Goal: Task Accomplishment & Management: Use online tool/utility

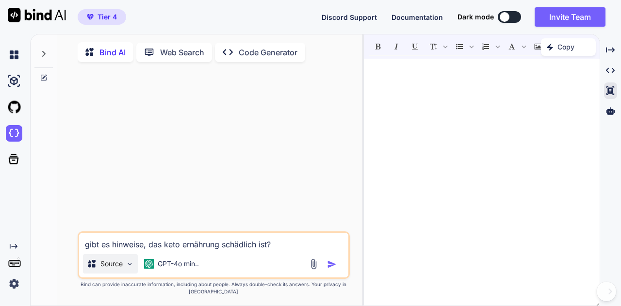
click at [128, 265] on img at bounding box center [130, 264] width 8 height 8
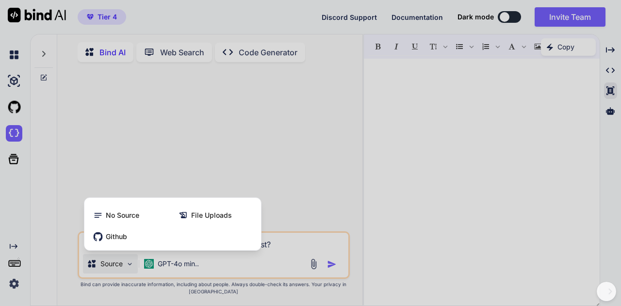
click at [128, 265] on div at bounding box center [310, 153] width 621 height 306
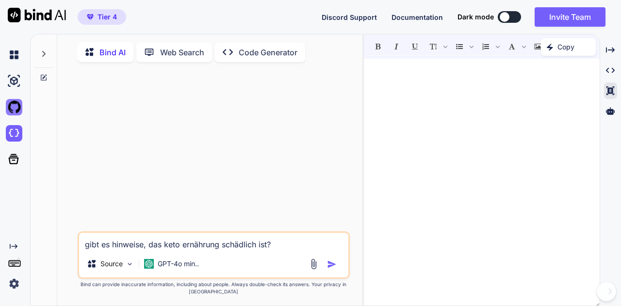
click at [11, 105] on img at bounding box center [14, 107] width 17 height 17
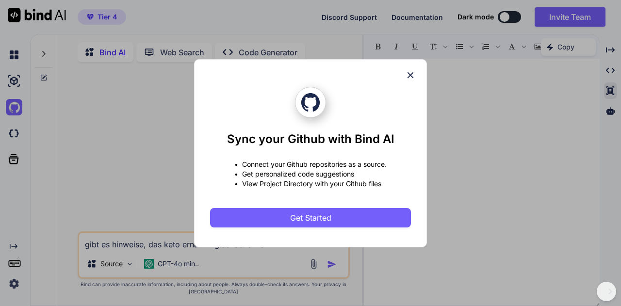
click at [409, 77] on icon at bounding box center [410, 75] width 11 height 11
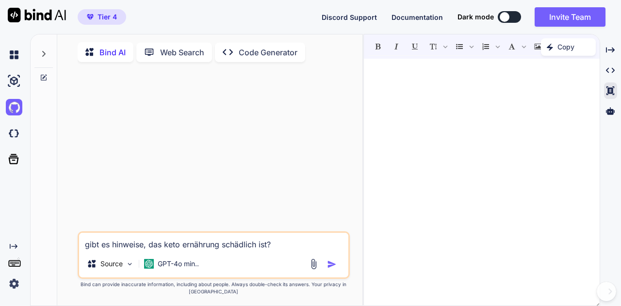
click at [270, 53] on p "Code Generator" at bounding box center [268, 53] width 59 height 12
type textarea "x"
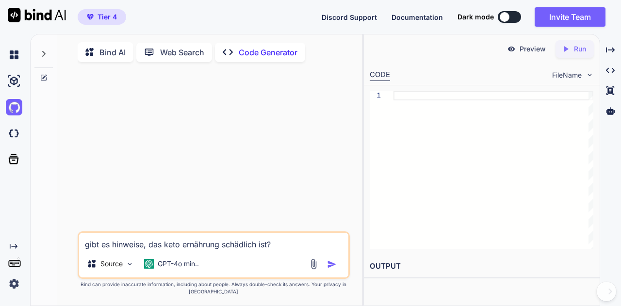
click at [578, 72] on span "FileName" at bounding box center [567, 75] width 30 height 10
click at [570, 75] on span "FileName" at bounding box center [567, 75] width 30 height 10
click at [588, 74] on img at bounding box center [590, 75] width 8 height 8
click at [563, 75] on span "FileName" at bounding box center [567, 75] width 30 height 10
drag, startPoint x: 278, startPoint y: 247, endPoint x: 8, endPoint y: 231, distance: 270.8
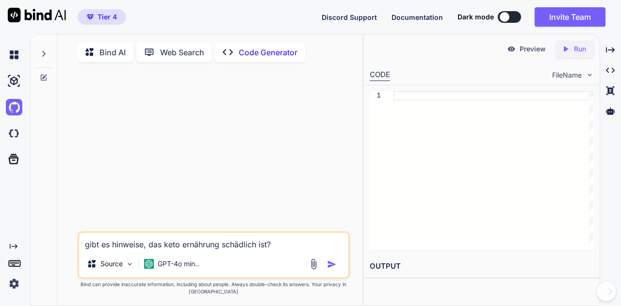
click at [8, 231] on div "Created with Pixso. Bind AI Web Search Created with Pixso. Code Generator gibt …" at bounding box center [310, 170] width 621 height 272
paste textarea "Loremip: Dolo sita consectetu, adipiscinge Seddoei tem incid Utla-Etdo mag aliq…"
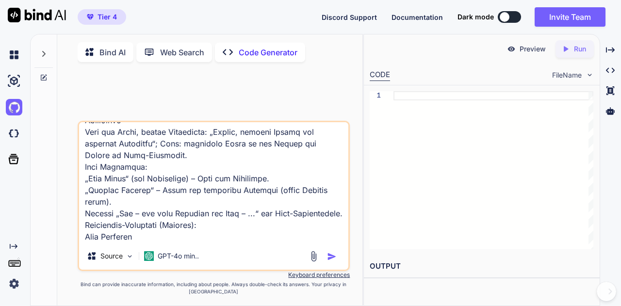
scroll to position [437, 0]
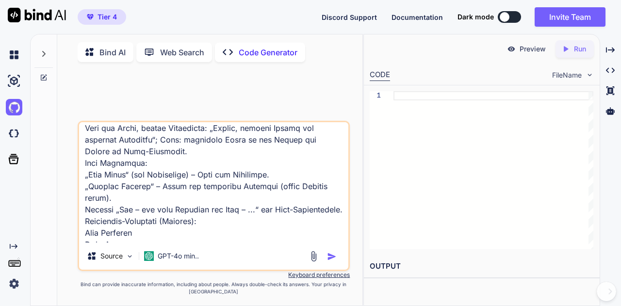
click at [254, 213] on textarea at bounding box center [214, 182] width 270 height 120
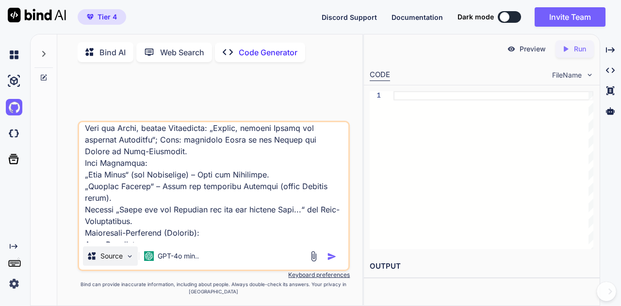
type textarea "Loremip: Dolo sita consectetu, adipiscinge Seddoei tem incid Utla-Etdo mag aliq…"
click at [128, 260] on img at bounding box center [130, 256] width 8 height 8
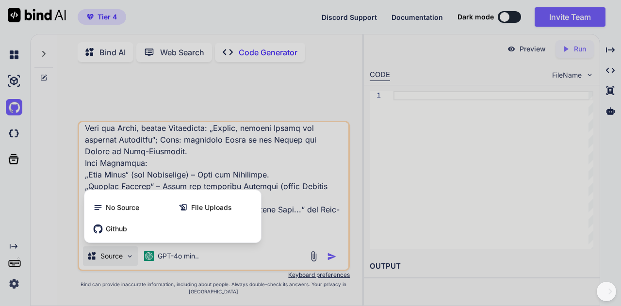
click at [128, 260] on div at bounding box center [310, 153] width 621 height 306
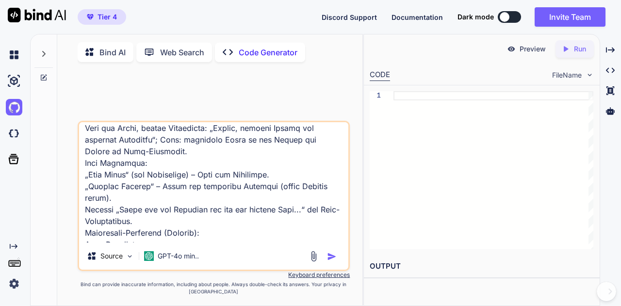
click at [333, 259] on img "button" at bounding box center [332, 257] width 10 height 10
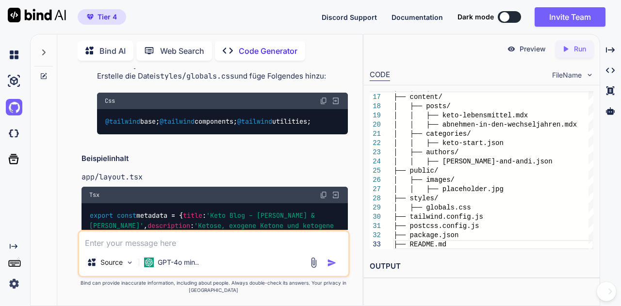
scroll to position [1796, 0]
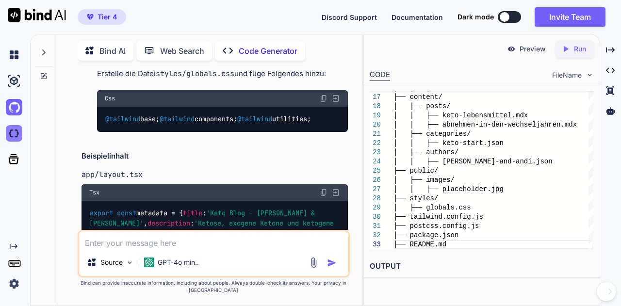
click at [11, 129] on img at bounding box center [14, 133] width 17 height 17
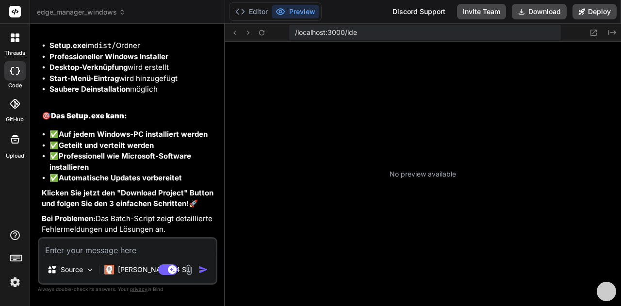
scroll to position [217, 0]
click at [262, 16] on button "Editor" at bounding box center [252, 12] width 40 height 14
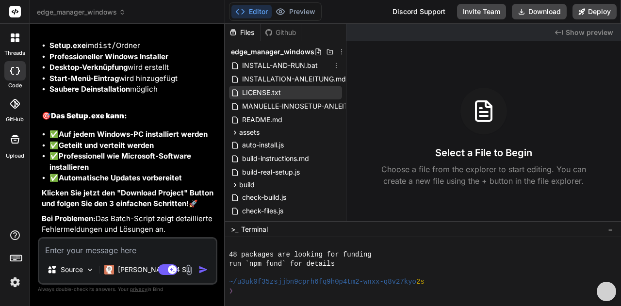
type textarea "x"
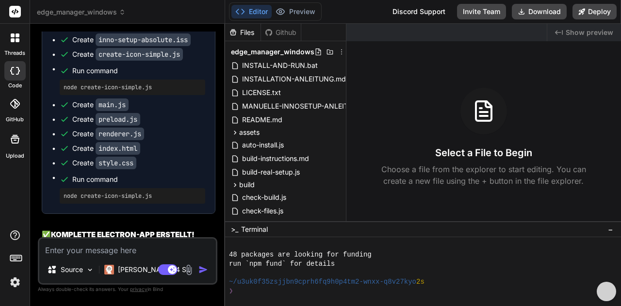
scroll to position [2160, 0]
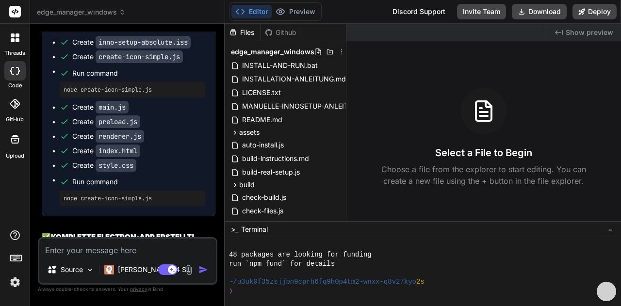
click at [116, 14] on span "edge_manager_windows" at bounding box center [81, 12] width 89 height 10
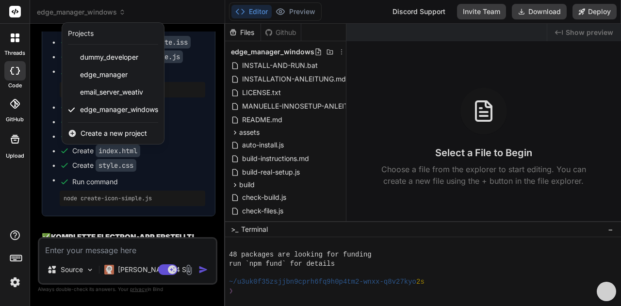
click at [100, 133] on span "Create a new project" at bounding box center [114, 134] width 66 height 10
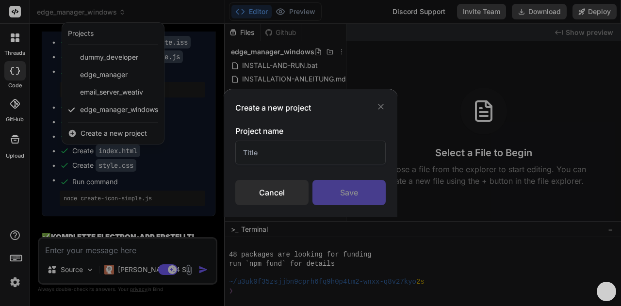
drag, startPoint x: 246, startPoint y: 150, endPoint x: 251, endPoint y: 152, distance: 5.7
click at [249, 151] on input "text" at bounding box center [310, 153] width 150 height 24
click at [264, 155] on input "text" at bounding box center [310, 153] width 150 height 24
type input "K"
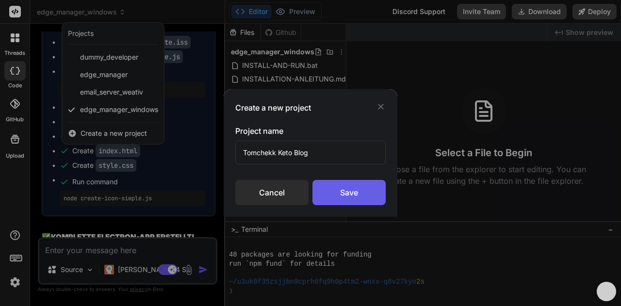
type input "Tomchekk Keto Blog"
click at [361, 189] on div "Save" at bounding box center [349, 192] width 73 height 25
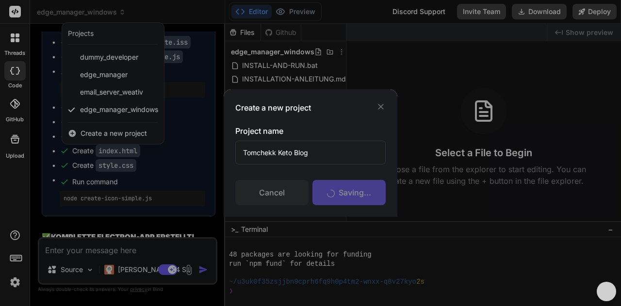
scroll to position [253, 0]
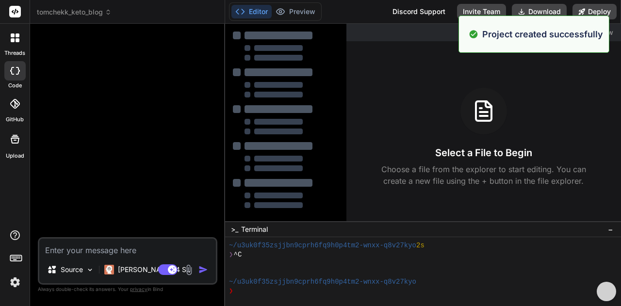
type textarea "x"
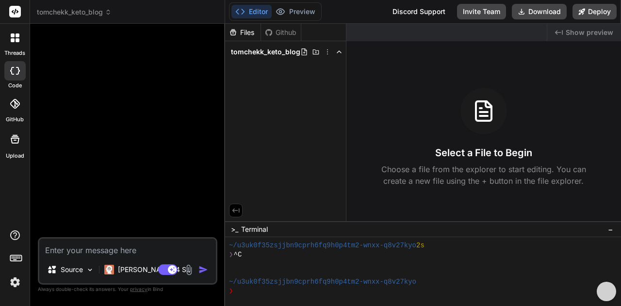
click at [60, 254] on textarea at bounding box center [127, 247] width 177 height 17
paste textarea "Loremip: Dolo sita consectetu, adipiscinge Seddoei tem incid Utla-Etdo mag aliq…"
type textarea "Loremip: Dolo sita consectetu, adipiscinge Seddoei tem incid Utla-Etdo mag aliq…"
type textarea "x"
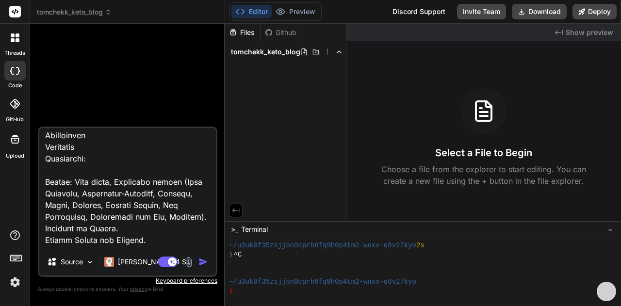
scroll to position [969, 0]
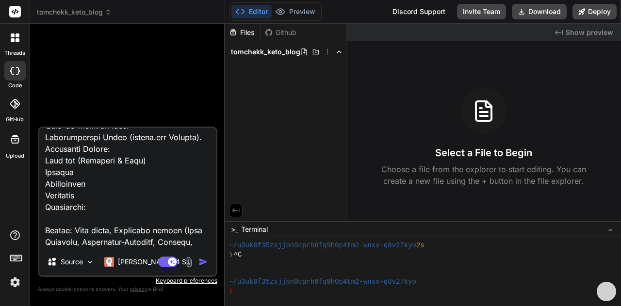
drag, startPoint x: 146, startPoint y: 183, endPoint x: 65, endPoint y: 184, distance: 81.1
click at [65, 184] on textarea at bounding box center [127, 188] width 177 height 120
type textarea "Loremip: Dolo sita consectetu, adipiscinge Seddoei tem incid Utla-Etdo mag aliq…"
type textarea "x"
type textarea "Loremip: Dolo sita consectetu, adipiscinge Seddoei tem incid Utla-Etdo mag aliq…"
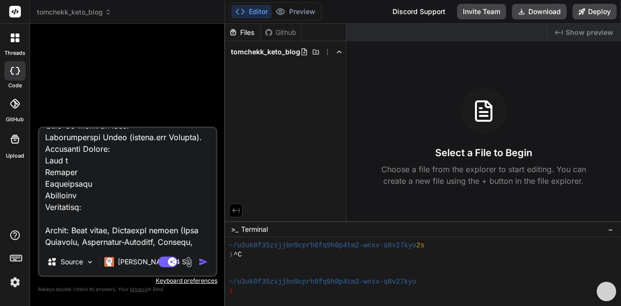
type textarea "x"
type textarea "Loremip: Dolo sita consectetu, adipiscinge Seddoei tem incid Utla-Etdo mag aliq…"
type textarea "x"
type textarea "Loremip: Dolo sita consectetu, adipiscinge Seddoei tem incid Utla-Etdo mag aliq…"
type textarea "x"
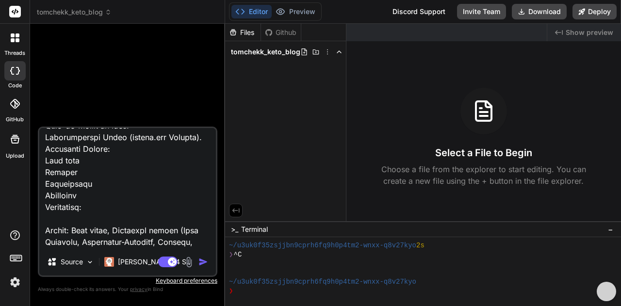
type textarea "Loremip: Dolo sita consectetu, adipiscinge Seddoei tem incid Utla-Etdo mag aliq…"
type textarea "x"
type textarea "Loremip: Dolo sita consectetu, adipiscinge Seddoei tem incid Utla-Etdo mag aliq…"
type textarea "x"
type textarea "Loremip: Dolo sita consectetu, adipiscinge Seddoei tem incid Utla-Etdo mag aliq…"
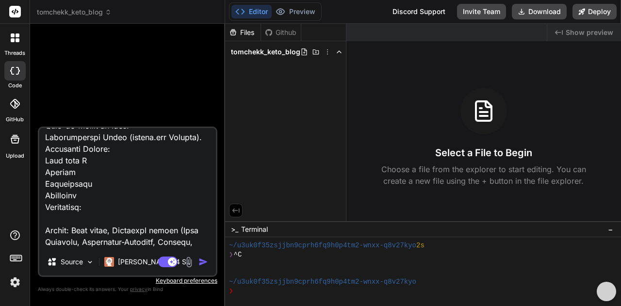
type textarea "x"
type textarea "Loremip: Dolo sita consectetu, adipiscinge Seddoei tem incid Utla-Etdo mag aliq…"
type textarea "x"
type textarea "Loremip: Dolo sita consectetu, adipiscinge Seddoei tem incid Utla-Etdo mag aliq…"
type textarea "x"
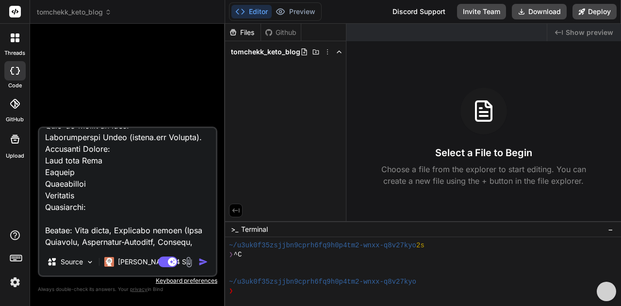
type textarea "Loremip: Dolo sita consectetu, adipiscinge Seddoei tem incid Utla-Etdo mag aliq…"
type textarea "x"
type textarea "Loremip: Dolo sita consectetu, adipiscinge Seddoei tem incid Utla-Etdo mag aliq…"
type textarea "x"
type textarea "Loremip: Dolo sita consectetu, adipiscinge Seddoei tem incid Utla-Etdo mag aliq…"
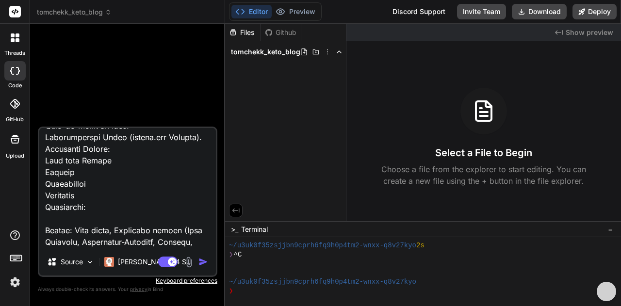
type textarea "x"
type textarea "Loremip: Dolo sita consectetu, adipiscinge Seddoei tem incid Utla-Etdo mag aliq…"
type textarea "x"
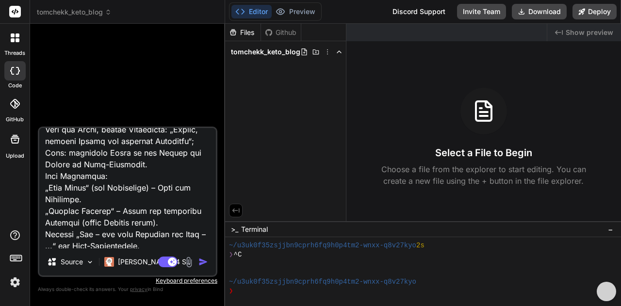
scroll to position [435, 0]
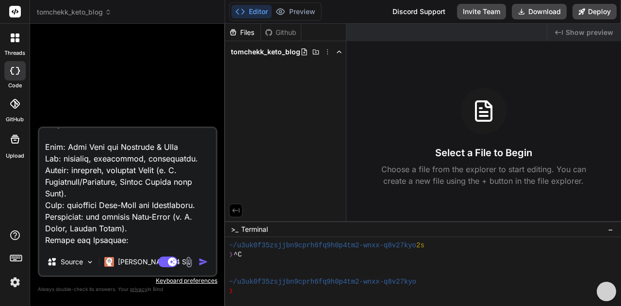
drag, startPoint x: 184, startPoint y: 158, endPoint x: 70, endPoint y: 163, distance: 114.2
click at [70, 163] on textarea at bounding box center [127, 188] width 177 height 120
type textarea "Loremip: Dolo sita consectetu, adipiscinge Seddoei tem incid Utla-Etdo mag aliq…"
type textarea "x"
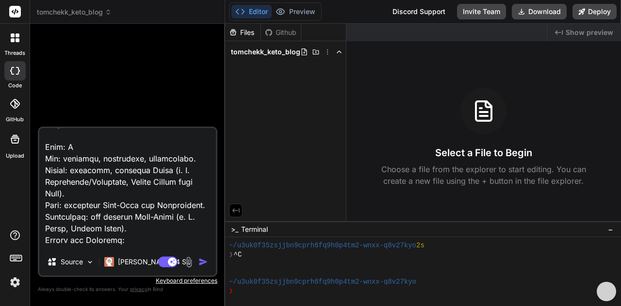
type textarea "Loremip: Dolo sita consectetu, adipiscinge Seddoei tem incid Utla-Etdo mag aliq…"
type textarea "x"
type textarea "Loremip: Dolo sita consectetu, adipiscinge Seddoei tem incid Utla-Etdo mag aliq…"
type textarea "x"
type textarea "Loremip: Dolo sita consectetu, adipiscinge Seddoei tem incid Utla-Etdo mag aliq…"
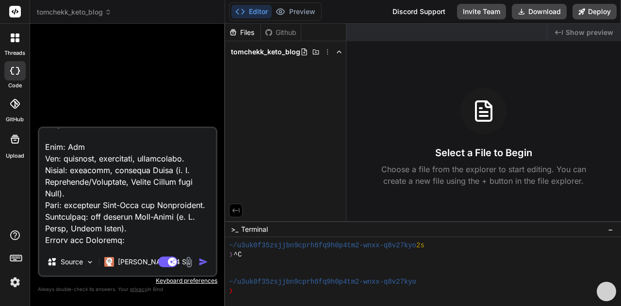
type textarea "x"
type textarea "Loremip: Dolo sita consectetu, adipiscinge Seddoei tem incid Utla-Etdo mag aliq…"
type textarea "x"
type textarea "Loremip: Dolo sita consectetu, adipiscinge Seddoei tem incid Utla-Etdo mag aliq…"
type textarea "x"
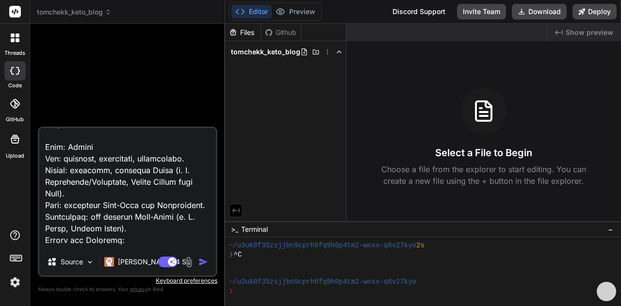
type textarea "Loremip: Dolo sita consectetu, adipiscinge Seddoei tem incid Utla-Etdo mag aliq…"
type textarea "x"
type textarea "Loremip: Dolo sita consectetu, adipiscinge Seddoei tem incid Utla-Etdo mag aliq…"
type textarea "x"
type textarea "Loremip: Dolo sita consectetu, adipiscinge Seddoei tem incid Utla-Etdo mag aliq…"
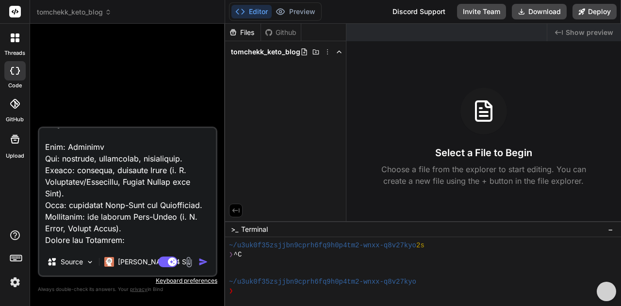
type textarea "x"
type textarea "Loremip: Dolo sita consectetu, adipiscinge Seddoei tem incid Utla-Etdo mag aliq…"
type textarea "x"
type textarea "Loremip: Dolo sita consectetu, adipiscinge Seddoei tem incid Utla-Etdo mag aliq…"
type textarea "x"
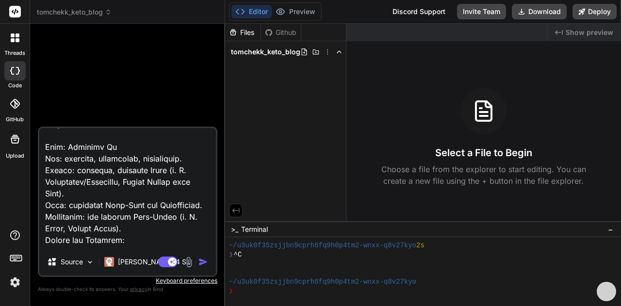
type textarea "Loremip: Dolo sita consectetu, adipiscinge Seddoei tem incid Utla-Etdo mag aliq…"
type textarea "x"
type textarea "Loremip: Dolo sita consectetu, adipiscinge Seddoei tem incid Utla-Etdo mag aliq…"
type textarea "x"
type textarea "Loremip: Dolo sita consectetu, adipiscinge Seddoei tem incid Utla-Etdo mag aliq…"
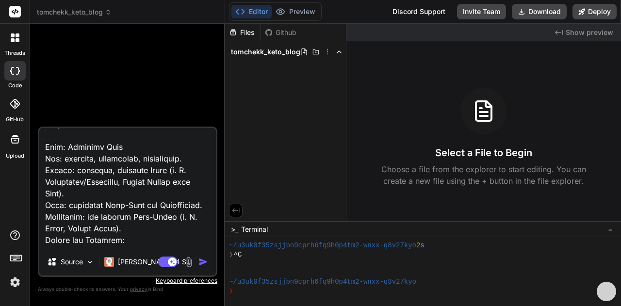
type textarea "x"
type textarea "Loremip: Dolo sita consectetu, adipiscinge Seddoei tem incid Utla-Etdo mag aliq…"
type textarea "x"
type textarea "Loremip: Dolo sita consectetu, adipiscinge Seddoei tem incid Utla-Etdo mag aliq…"
type textarea "x"
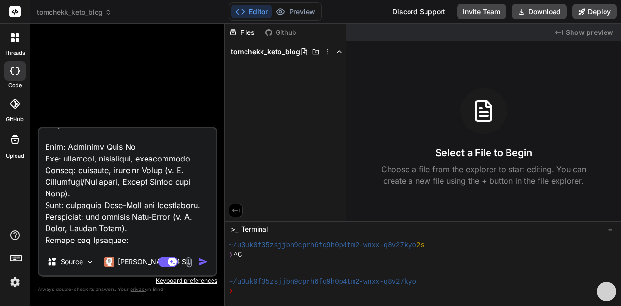
type textarea "Loremip: Dolo sita consectetu, adipiscinge Seddoei tem incid Utla-Etdo mag aliq…"
type textarea "x"
type textarea "Loremip: Dolo sita consectetu, adipiscinge Seddoei tem incid Utla-Etdo mag aliq…"
type textarea "x"
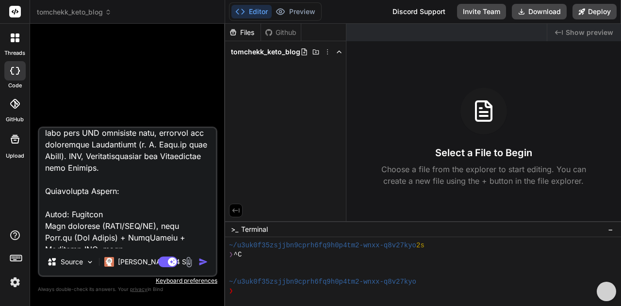
scroll to position [97, 0]
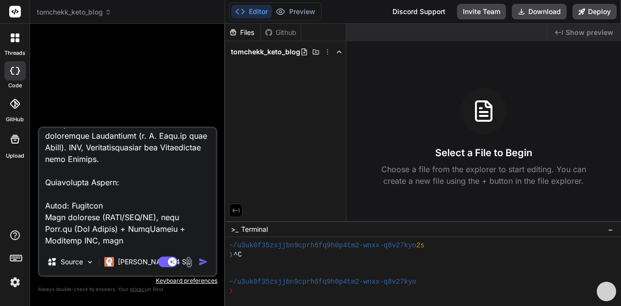
click at [91, 172] on textarea at bounding box center [127, 188] width 177 height 120
type textarea "Loremip: Dolo sita consectetu, adipiscinge Seddoei tem incid Utla-Etdo mag aliq…"
type textarea "x"
type textarea "Loremip: Dolo sita consectetu, adipiscinge Seddoei tem incid Utla-Etdo mag aliq…"
type textarea "x"
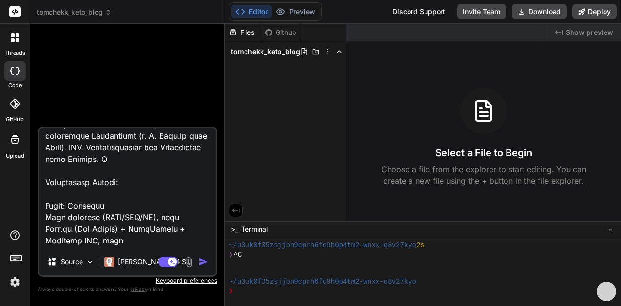
type textarea "Loremip: Dolo sita consectetu, adipiscinge Seddoei tem incid Utla-Etdo mag aliq…"
type textarea "x"
type textarea "Loremip: Dolo sita consectetu, adipiscinge Seddoei tem incid Utla-Etdo mag aliq…"
type textarea "x"
type textarea "Loremip: Dolo sita consectetu, adipiscinge Seddoei tem incid Utla-Etdo mag aliq…"
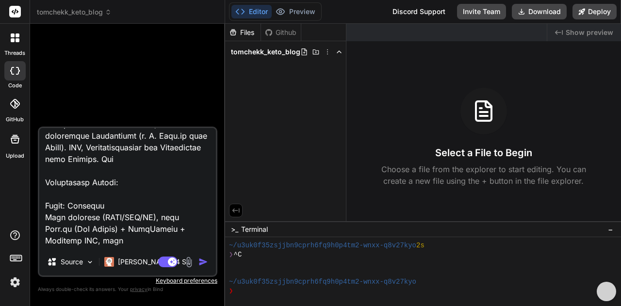
type textarea "x"
type textarea "Loremip: Dolo sita consectetu, adipiscinge Seddoei tem incid Utla-Etdo mag aliq…"
type textarea "x"
type textarea "Loremip: Dolo sita consectetu, adipiscinge Seddoei tem incid Utla-Etdo mag aliq…"
type textarea "x"
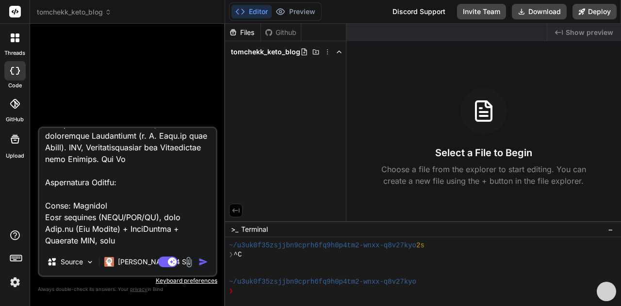
type textarea "Loremip: Dolo sita consectetu, adipiscinge Seddoei tem incid Utla-Etdo mag aliq…"
type textarea "x"
type textarea "Loremip: Dolo sita consectetu, adipiscinge Seddoei tem incid Utla-Etdo mag aliq…"
type textarea "x"
type textarea "Loremip: Dolo sita consectetu, adipiscinge Seddoei tem incid Utla-Etdo mag aliq…"
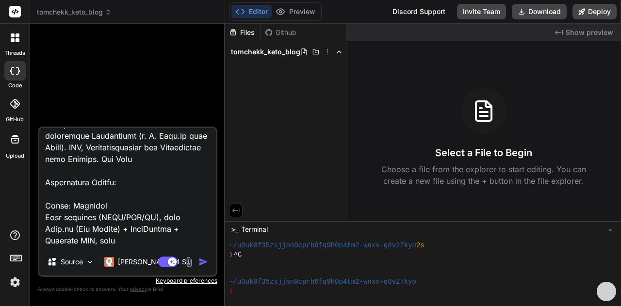
type textarea "x"
type textarea "Loremip: Dolo sita consectetu, adipiscinge Seddoei tem incid Utla-Etdo mag aliq…"
type textarea "x"
type textarea "Loremip: Dolo sita consectetu, adipiscinge Seddoei tem incid Utla-Etdo mag aliq…"
type textarea "x"
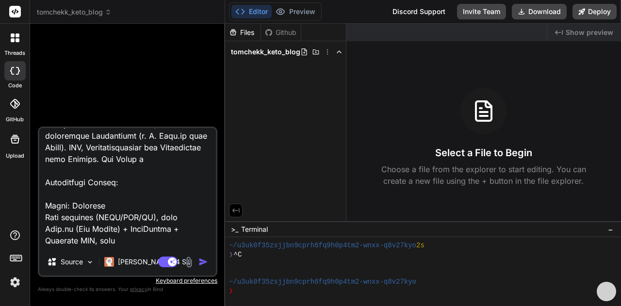
type textarea "Loremip: Dolo sita consectetu, adipiscinge Seddoei tem incid Utla-Etdo mag aliq…"
type textarea "x"
type textarea "Loremip: Dolo sita consectetu, adipiscinge Seddoei tem incid Utla-Etdo mag aliq…"
type textarea "x"
type textarea "Loremip: Dolo sita consectetu, adipiscinge Seddoei tem incid Utla-Etdo mag aliq…"
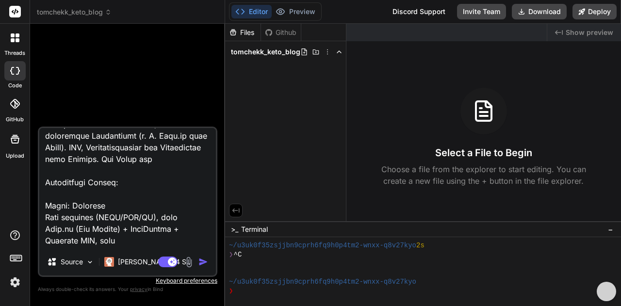
type textarea "x"
type textarea "Loremip: Dolo sita consectetu, adipiscinge Seddoei tem incid Utla-Etdo mag aliq…"
type textarea "x"
type textarea "Loremip: Dolo sita consectetu, adipiscinge Seddoei tem incid Utla-Etdo mag aliq…"
type textarea "x"
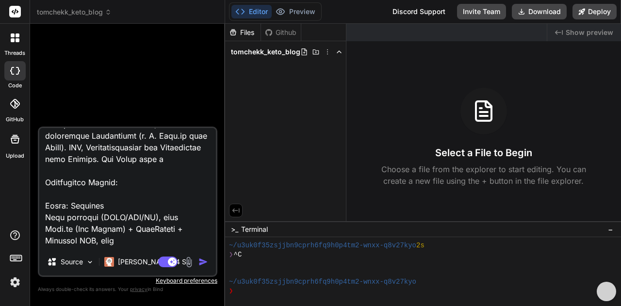
type textarea "Loremip: Dolo sita consectetu, adipiscinge Seddoei tem incid Utla-Etdo mag aliq…"
type textarea "x"
type textarea "Loremip: Dolo sita consectetu, adipiscinge Seddoei tem incid Utla-Etdo mag aliq…"
type textarea "x"
type textarea "Loremip: Dolo sita consectetu, adipiscinge Seddoei tem incid Utla-Etdo mag aliq…"
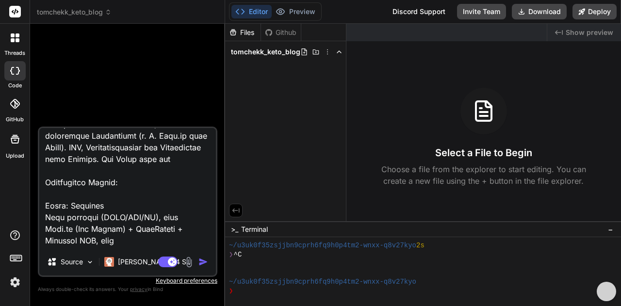
type textarea "x"
type textarea "Loremip: Dolo sita consectetu, adipiscinge Seddoei tem incid Utla-Etdo mag aliq…"
type textarea "x"
type textarea "Loremip: Dolo sita consectetu, adipiscinge Seddoei tem incid Utla-Etdo mag aliq…"
type textarea "x"
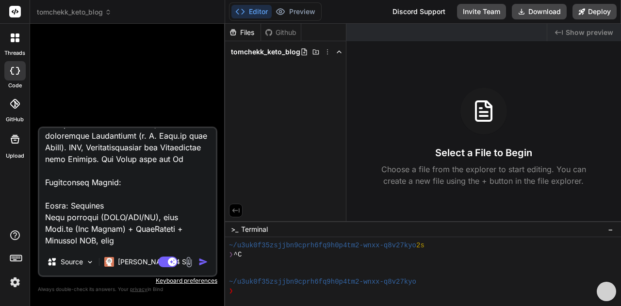
type textarea "Loremip: Dolo sita consectetu, adipiscinge Seddoei tem incid Utla-Etdo mag aliq…"
type textarea "x"
type textarea "Loremip: Dolo sita consectetu, adipiscinge Seddoei tem incid Utla-Etdo mag aliq…"
type textarea "x"
type textarea "Loremip: Dolo sita consectetu, adipiscinge Seddoei tem incid Utla-Etdo mag aliq…"
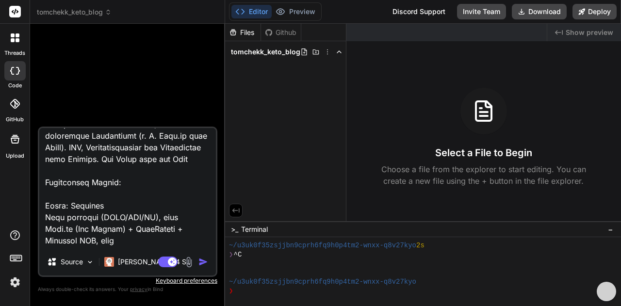
type textarea "x"
type textarea "Loremip: Dolo sita consectetu, adipiscinge Seddoei tem incid Utla-Etdo mag aliq…"
type textarea "x"
type textarea "Loremip: Dolo sita consectetu, adipiscinge Seddoei tem incid Utla-Etdo mag aliq…"
type textarea "x"
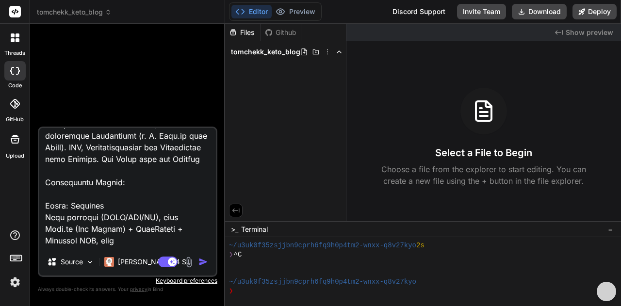
type textarea "Loremip: Dolo sita consectetu, adipiscinge Seddoei tem incid Utla-Etdo mag aliq…"
type textarea "x"
type textarea "Loremip: Dolo sita consectetu, adipiscinge Seddoei tem incid Utla-Etdo mag aliq…"
type textarea "x"
type textarea "Loremip: Dolo sita consectetu, adipiscinge Seddoei tem incid Utla-Etdo mag aliq…"
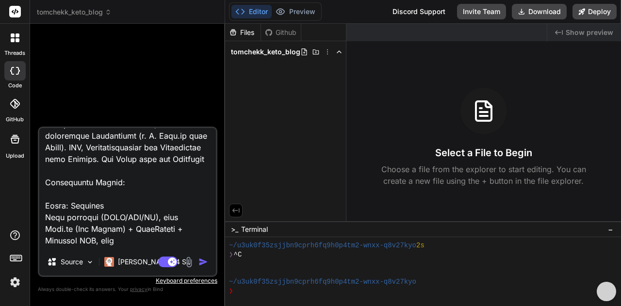
type textarea "x"
type textarea "Loremip: Dolo sita consectetu, adipiscinge Seddoei tem incid Utla-Etdo mag aliq…"
type textarea "x"
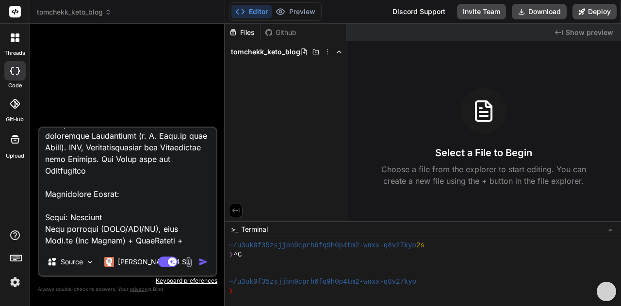
type textarea "Loremip: Dolo sita consectetu, adipiscinge Seddoei tem incid Utla-Etdo mag aliq…"
type textarea "x"
type textarea "Loremip: Dolo sita consectetu, adipiscinge Seddoei tem incid Utla-Etdo mag aliq…"
type textarea "x"
type textarea "Loremip: Dolo sita consectetu, adipiscinge Seddoei tem incid Utla-Etdo mag aliq…"
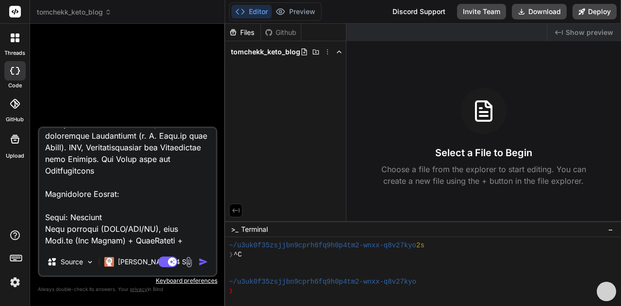
type textarea "x"
type textarea "Loremip: Dolo sita consectetu, adipiscinge Seddoei tem incid Utla-Etdo mag aliq…"
type textarea "x"
type textarea "Loremip: Dolo sita consectetu, adipiscinge Seddoei tem incid Utla-Etdo mag aliq…"
type textarea "x"
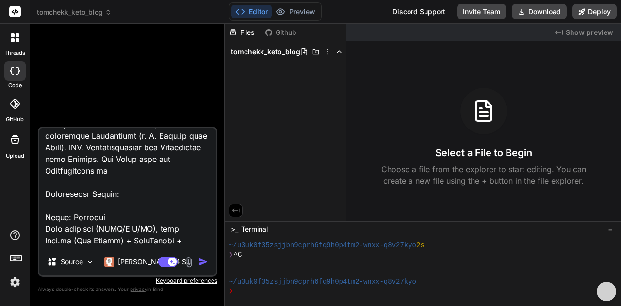
type textarea "Loremip: Dolo sita consectetu, adipiscinge Seddoei tem incid Utla-Etdo mag aliq…"
type textarea "x"
type textarea "Loremip: Dolo sita consectetu, adipiscinge Seddoei tem incid Utla-Etdo mag aliq…"
type textarea "x"
type textarea "Loremip: Dolo sita consectetu, adipiscinge Seddoei tem incid Utla-Etdo mag aliq…"
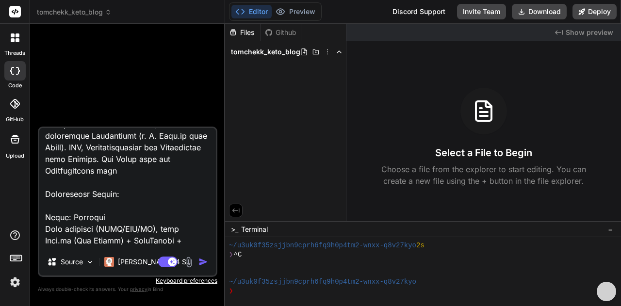
type textarea "x"
type textarea "Loremip: Dolo sita consectetu, adipiscinge Seddoei tem incid Utla-Etdo mag aliq…"
type textarea "x"
type textarea "Loremip: Dolo sita consectetu, adipiscinge Seddoei tem incid Utla-Etdo mag aliq…"
type textarea "x"
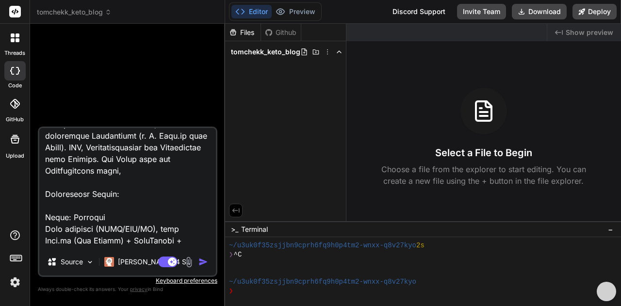
type textarea "Loremip: Dolo sita consectetu, adipiscinge Seddoei tem incid Utla-Etdo mag aliq…"
type textarea "x"
type textarea "Loremip: Dolo sita consectetu, adipiscinge Seddoei tem incid Utla-Etdo mag aliq…"
type textarea "x"
type textarea "Loremip: Dolo sita consectetu, adipiscinge Seddoei tem incid Utla-Etdo mag aliq…"
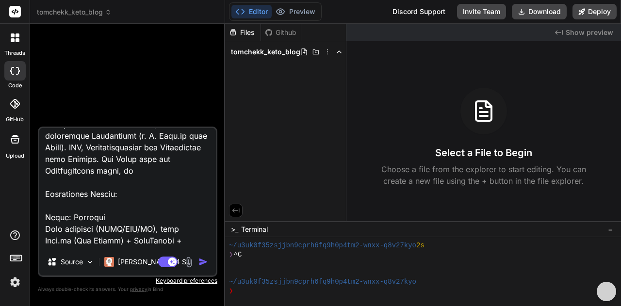
type textarea "x"
type textarea "Loremip: Dolo sita consectetu, adipiscinge Seddoei tem incid Utla-Etdo mag aliq…"
type textarea "x"
type textarea "Loremip: Dolo sita consectetu, adipiscinge Seddoei tem incid Utla-Etdo mag aliq…"
type textarea "x"
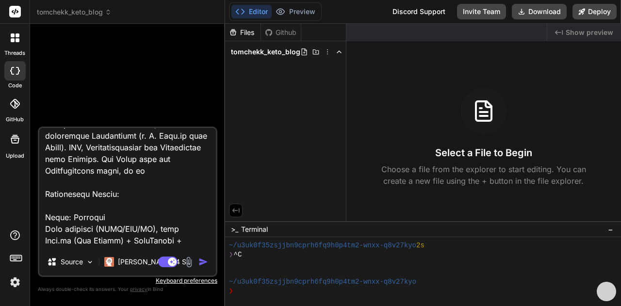
type textarea "Loremip: Dolo sita consectetu, adipiscinge Seddoei tem incid Utla-Etdo mag aliq…"
type textarea "x"
type textarea "Loremip: Dolo sita consectetu, adipiscinge Seddoei tem incid Utla-Etdo mag aliq…"
type textarea "x"
type textarea "Loremip: Dolo sita consectetu, adipiscinge Seddoei tem incid Utla-Etdo mag aliq…"
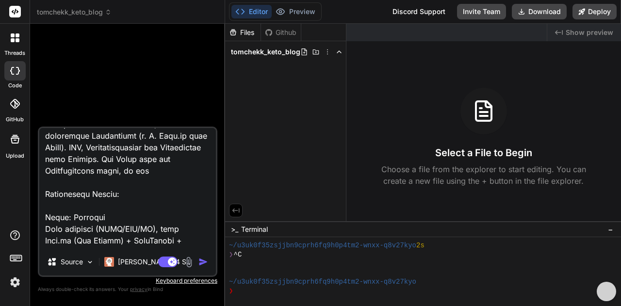
type textarea "x"
type textarea "Loremip: Dolo sita consectetu, adipiscinge Seddoei tem incid Utla-Etdo mag aliq…"
type textarea "x"
type textarea "Loremip: Dolo sita consectetu, adipiscinge Seddoei tem incid Utla-Etdo mag aliq…"
type textarea "x"
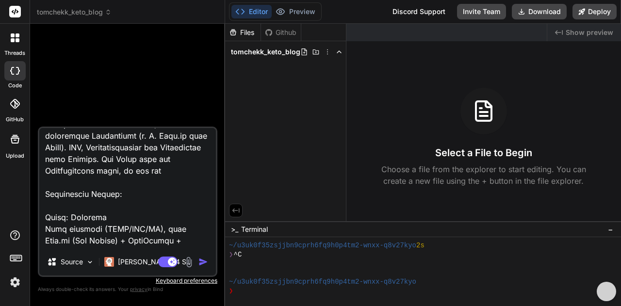
type textarea "Loremip: Dolo sita consectetu, adipiscinge Seddoei tem incid Utla-Etdo mag aliq…"
type textarea "x"
type textarea "Loremip: Dolo sita consectetu, adipiscinge Seddoei tem incid Utla-Etdo mag aliq…"
type textarea "x"
type textarea "Loremip: Dolo sita consectetu, adipiscinge Seddoei tem incid Utla-Etdo mag aliq…"
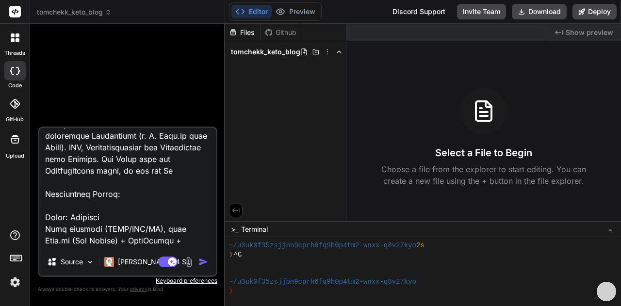
type textarea "x"
type textarea "Loremip: Dolo sita consectetu, adipiscinge Seddoei tem incid Utla-Etdo mag aliq…"
type textarea "x"
type textarea "Loremip: Dolo sita consectetu, adipiscinge Seddoei tem incid Utla-Etdo mag aliq…"
type textarea "x"
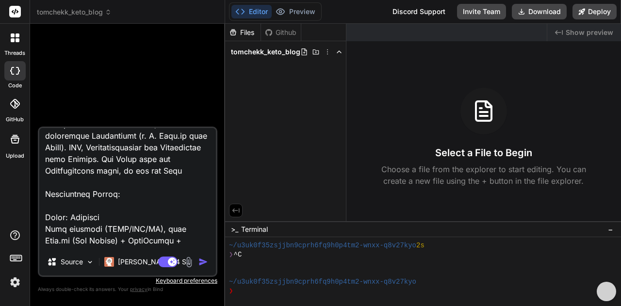
type textarea "Loremip: Dolo sita consectetu, adipiscinge Seddoei tem incid Utla-Etdo mag aliq…"
type textarea "x"
type textarea "Loremip: Dolo sita consectetu, adipiscinge Seddoei tem incid Utla-Etdo mag aliq…"
type textarea "x"
type textarea "Loremip: Dolo sita consectetu, adipiscinge Seddoei tem incid Utla-Etdo mag aliq…"
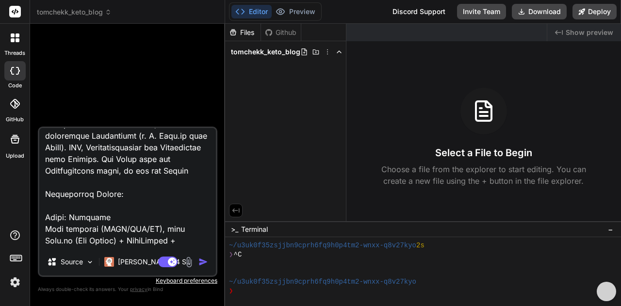
type textarea "x"
type textarea "Loremip: Dolo sita consectetu, adipiscinge Seddoei tem incid Utla-Etdo mag aliq…"
type textarea "x"
type textarea "Loremip: Dolo sita consectetu, adipiscinge Seddoei tem incid Utla-Etdo mag aliq…"
type textarea "x"
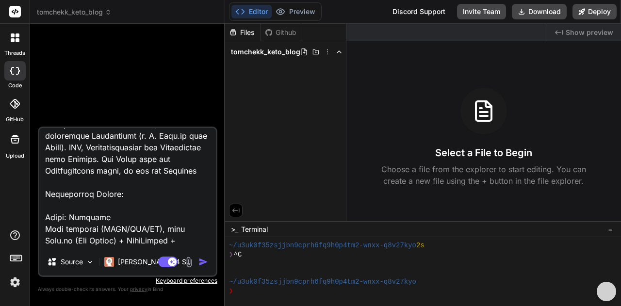
type textarea "Loremip: Dolo sita consectetu, adipiscinge Seddoei tem incid Utla-Etdo mag aliq…"
type textarea "x"
type textarea "Loremip: Dolo sita consectetu, adipiscinge Seddoei tem incid Utla-Etdo mag aliq…"
type textarea "x"
type textarea "Loremip: Dolo sita consectetu, adipiscinge Seddoei tem incid Utla-Etdo mag aliq…"
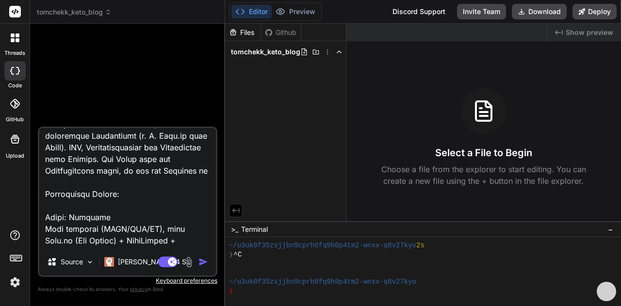
type textarea "x"
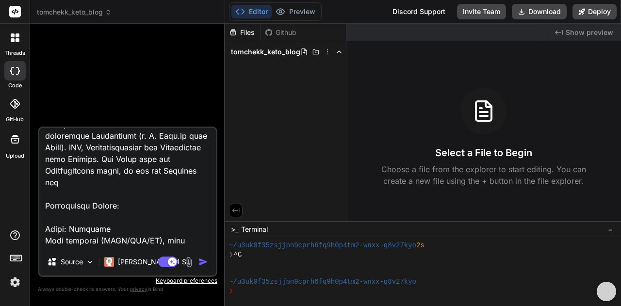
type textarea "Loremip: Dolo sita consectetu, adipiscinge Seddoei tem incid Utla-Etdo mag aliq…"
type textarea "x"
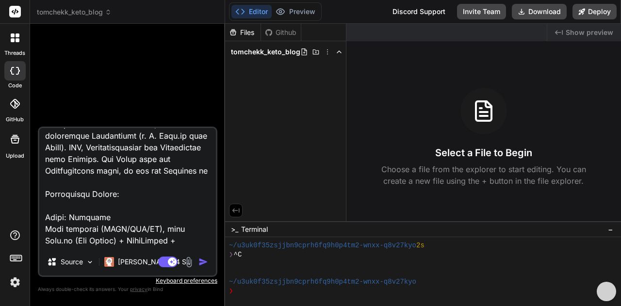
type textarea "Loremip: Dolo sita consectetu, adipiscinge Seddoei tem incid Utla-Etdo mag aliq…"
type textarea "x"
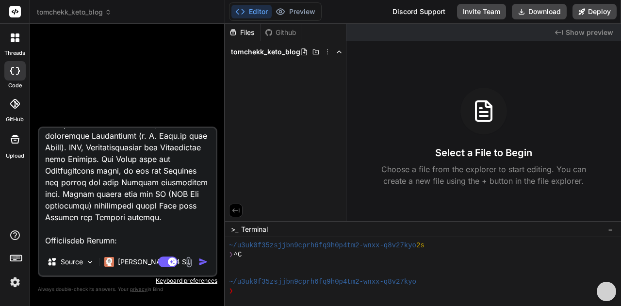
click at [207, 265] on img "button" at bounding box center [204, 262] width 10 height 10
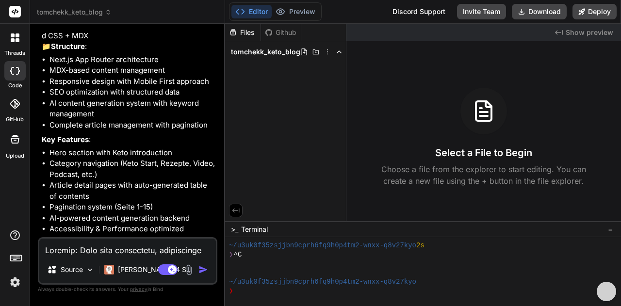
scroll to position [1852, 0]
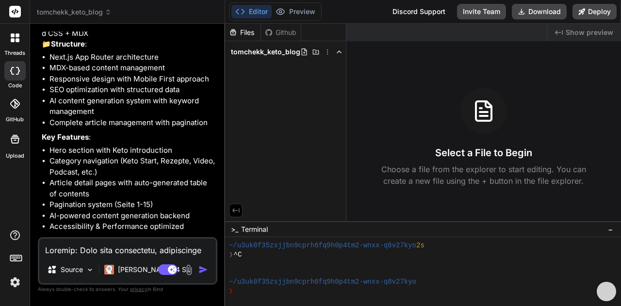
click at [96, 250] on textarea at bounding box center [127, 247] width 177 height 17
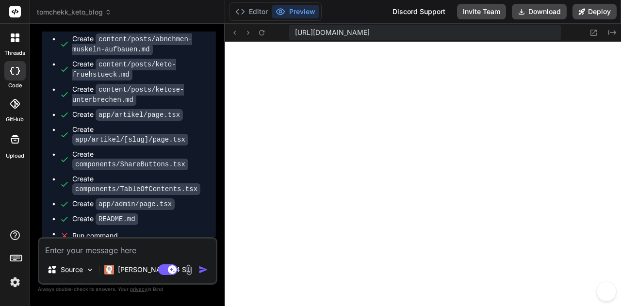
scroll to position [1531, 0]
click at [294, 17] on button "Preview" at bounding box center [296, 12] width 48 height 14
click at [254, 10] on button "Editor" at bounding box center [252, 12] width 40 height 14
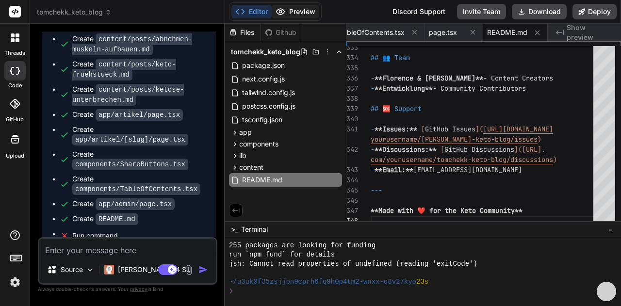
click at [284, 13] on icon at bounding box center [281, 12] width 10 height 10
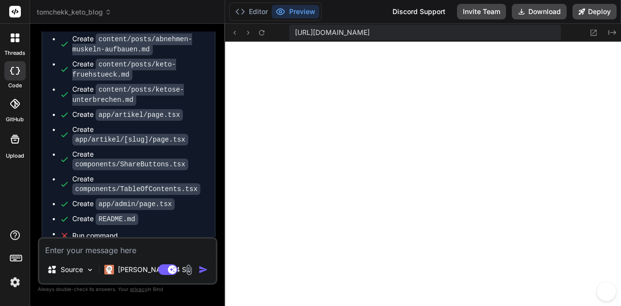
click at [61, 255] on textarea at bounding box center [127, 247] width 177 height 17
click at [251, 16] on button "Editor" at bounding box center [252, 12] width 40 height 14
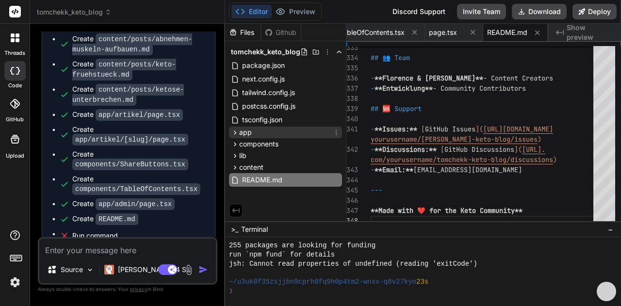
click at [282, 128] on div "app" at bounding box center [285, 133] width 113 height 12
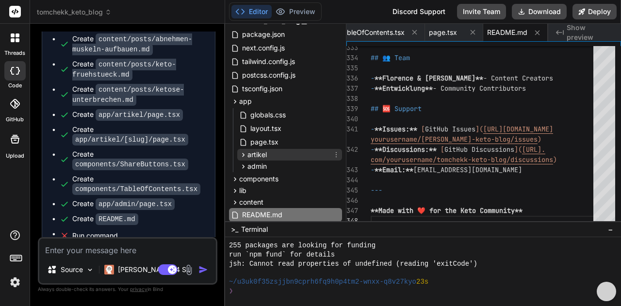
scroll to position [52, 0]
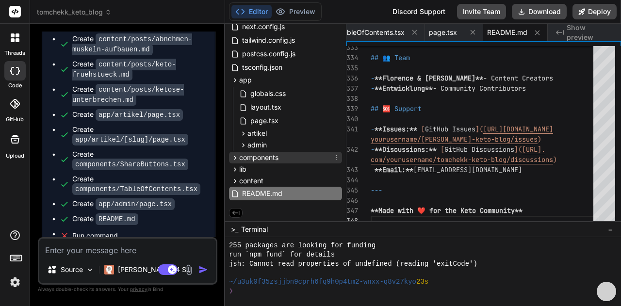
click at [264, 160] on span "components" at bounding box center [258, 158] width 39 height 10
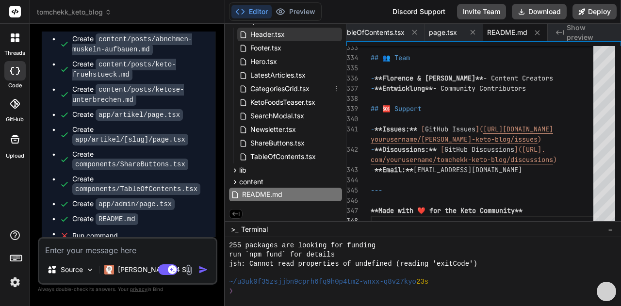
scroll to position [190, 0]
click at [300, 174] on div "lib" at bounding box center [285, 170] width 113 height 12
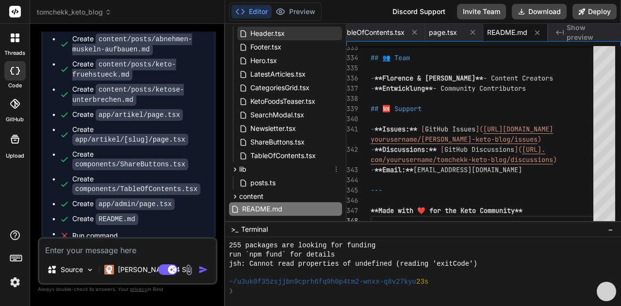
scroll to position [206, 0]
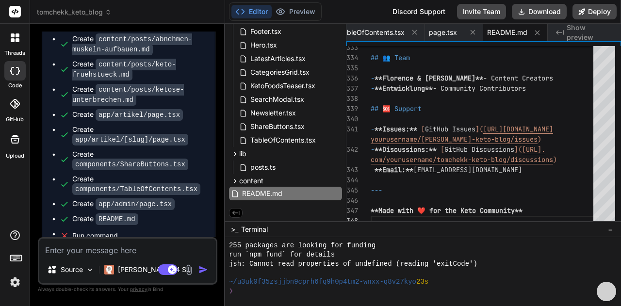
click at [108, 254] on textarea at bounding box center [127, 247] width 177 height 17
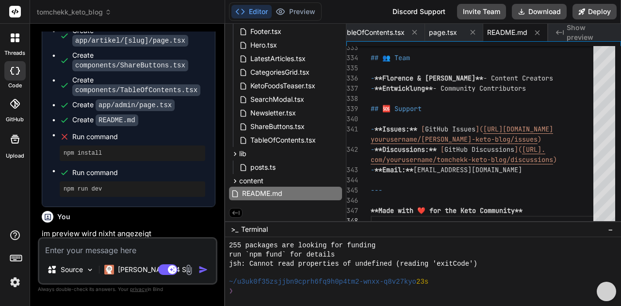
scroll to position [2648, 0]
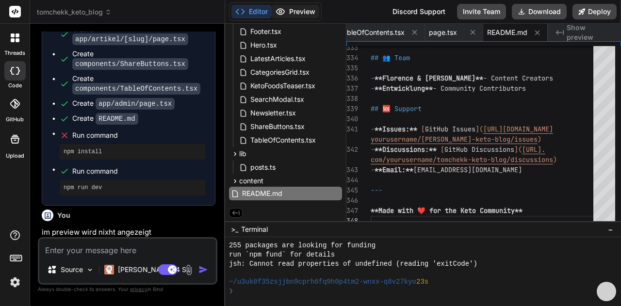
click at [307, 16] on button "Preview" at bounding box center [296, 12] width 48 height 14
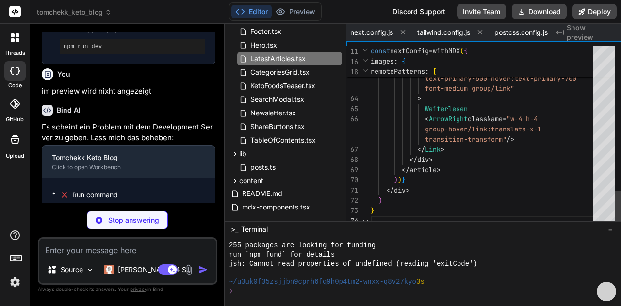
scroll to position [0, 586]
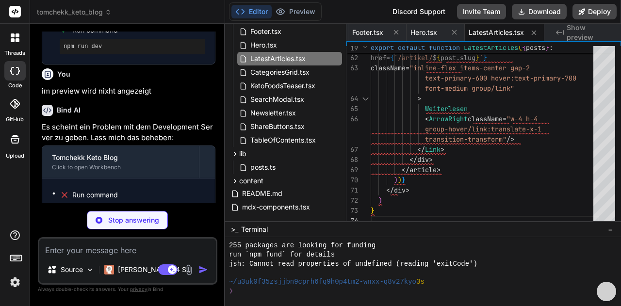
click at [582, 35] on span "Show preview" at bounding box center [590, 32] width 47 height 19
click at [437, 35] on span "Hero.tsx" at bounding box center [424, 33] width 27 height 10
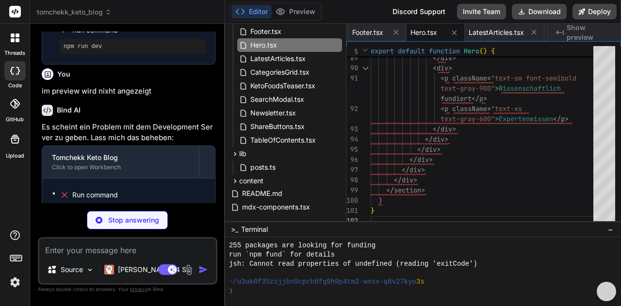
click at [575, 35] on span "Show preview" at bounding box center [590, 32] width 47 height 19
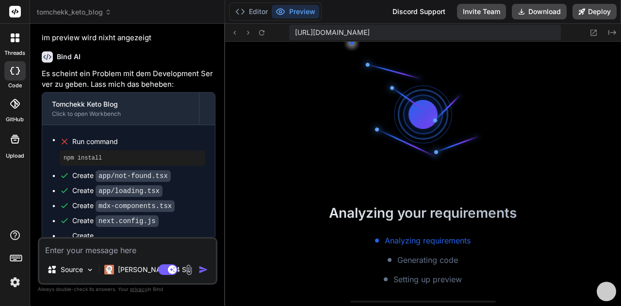
scroll to position [2672, 0]
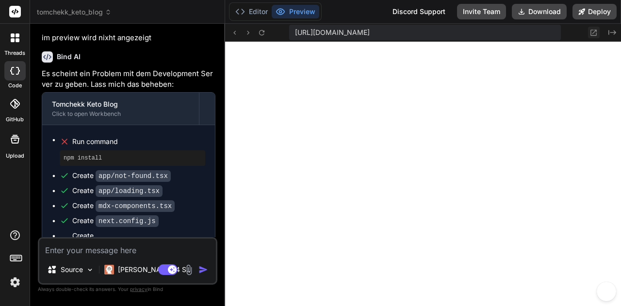
click at [592, 34] on icon at bounding box center [594, 33] width 8 height 8
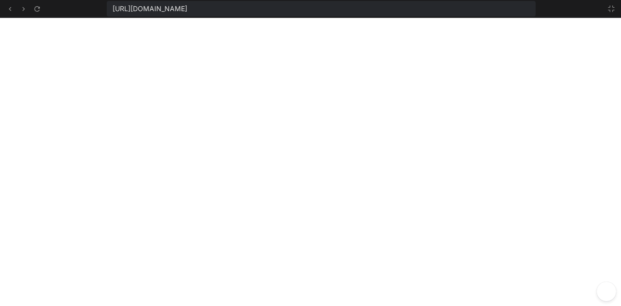
scroll to position [2854, 0]
click at [610, 8] on icon at bounding box center [612, 9] width 8 height 8
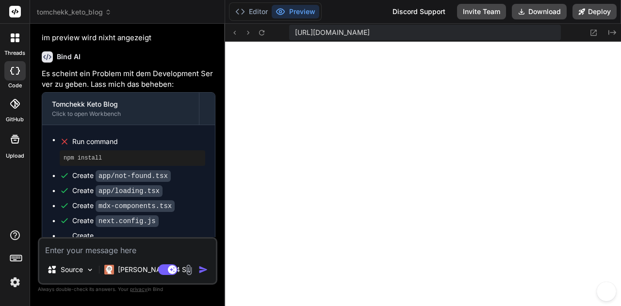
paste textarea "Unhandled Runtime Error Error: `props.dangerouslySetInnerHTML` must be in the f…"
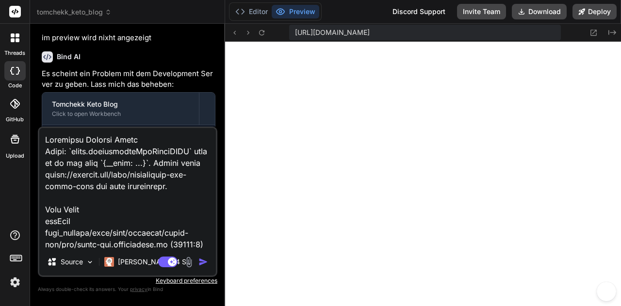
scroll to position [536, 0]
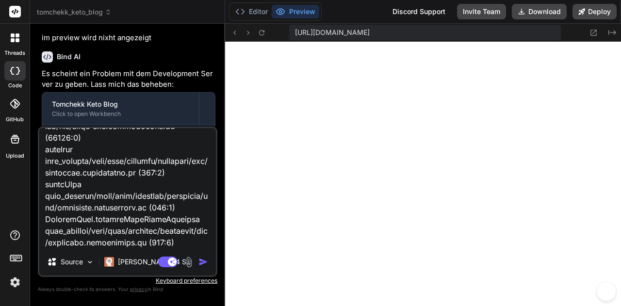
click at [199, 265] on img "button" at bounding box center [204, 262] width 10 height 10
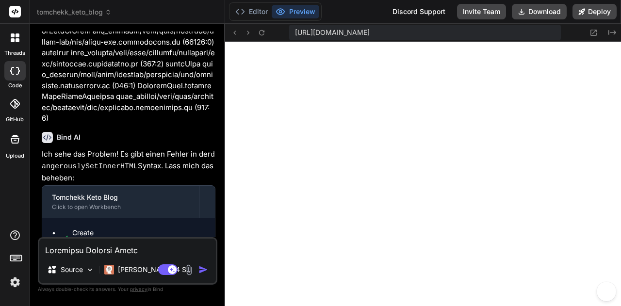
scroll to position [3403, 0]
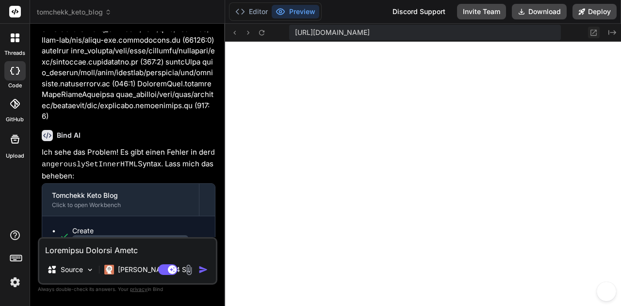
click at [592, 32] on icon at bounding box center [594, 33] width 8 height 8
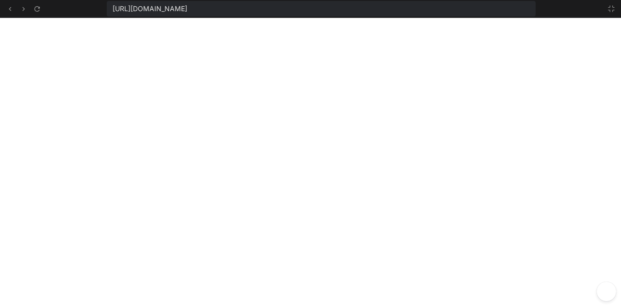
scroll to position [2981, 0]
click at [15, 11] on button at bounding box center [10, 9] width 12 height 12
click at [613, 7] on icon at bounding box center [612, 9] width 6 height 6
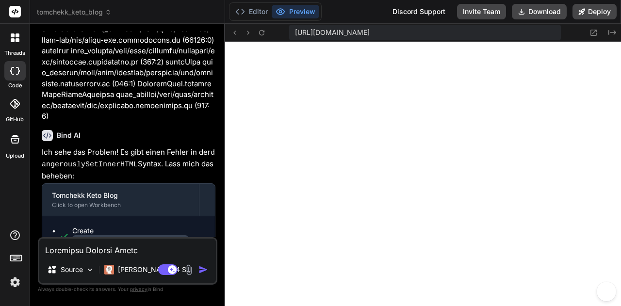
click at [64, 249] on textarea at bounding box center [127, 247] width 177 height 17
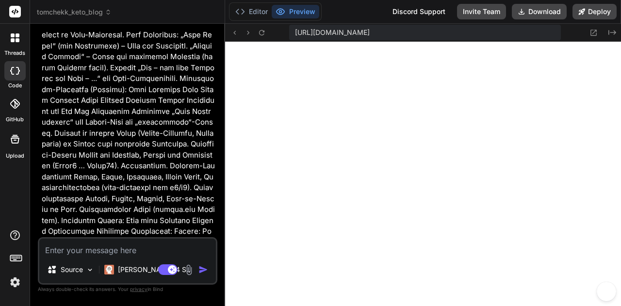
scroll to position [243, 0]
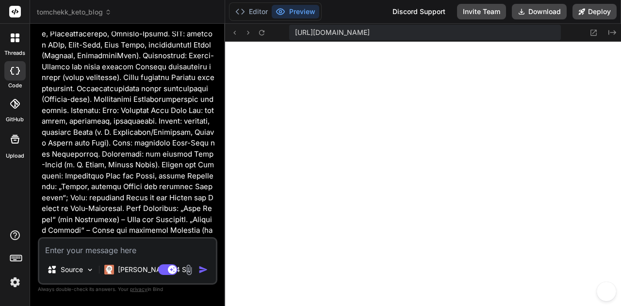
click at [91, 13] on span "tomchekk_keto_blog" at bounding box center [74, 12] width 75 height 10
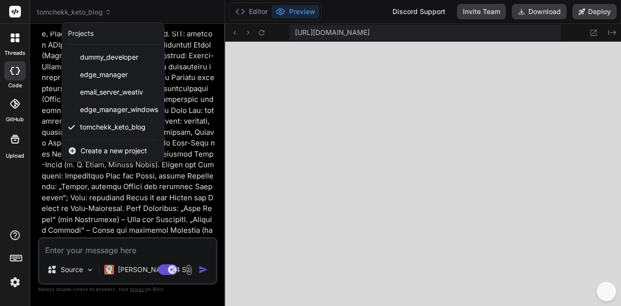
click at [83, 149] on span "Create a new project" at bounding box center [114, 151] width 66 height 10
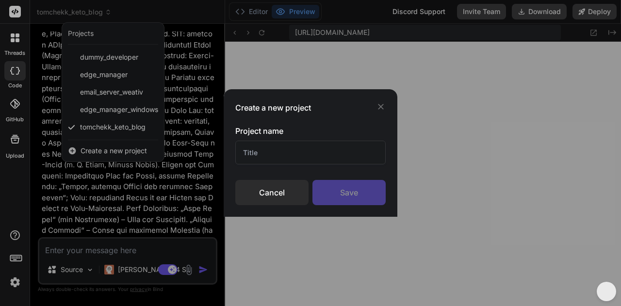
click at [594, 34] on div "Create a new project Project name Cancel Save" at bounding box center [310, 153] width 621 height 306
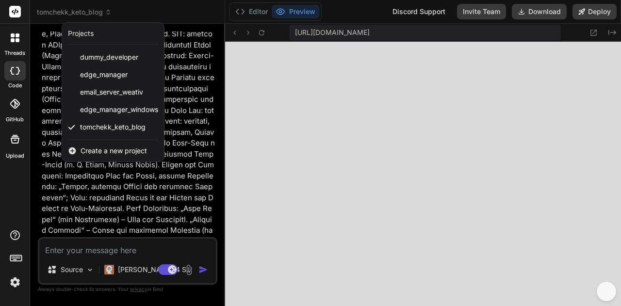
click at [594, 34] on div at bounding box center [310, 153] width 621 height 306
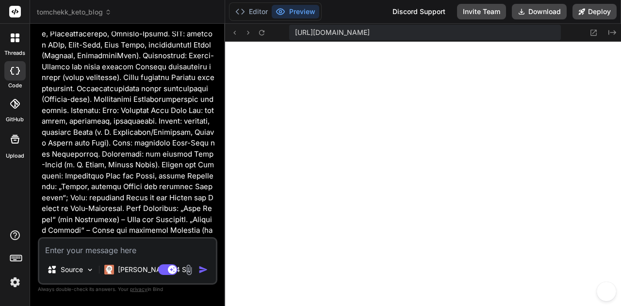
click at [594, 34] on icon at bounding box center [594, 33] width 8 height 8
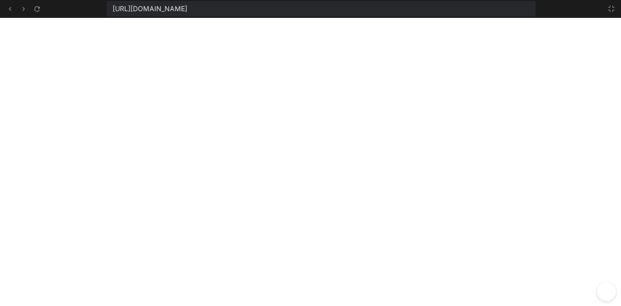
click at [483, 9] on div "[URL][DOMAIN_NAME]" at bounding box center [322, 9] width 430 height 16
click at [187, 11] on span "[URL][DOMAIN_NAME]" at bounding box center [150, 9] width 75 height 10
click at [148, 10] on span "[URL][DOMAIN_NAME]" at bounding box center [150, 9] width 75 height 10
click at [615, 7] on icon at bounding box center [612, 9] width 8 height 8
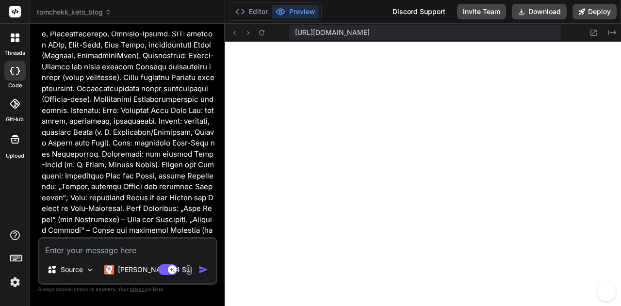
click at [77, 13] on span "tomchekk_keto_blog" at bounding box center [74, 12] width 75 height 10
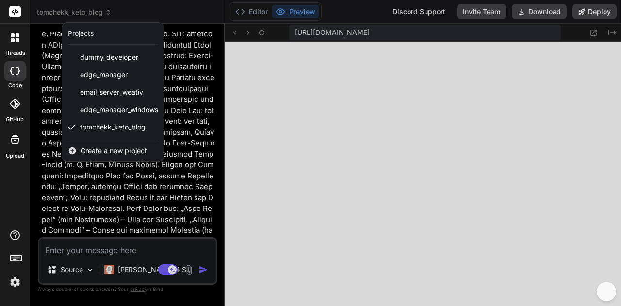
click at [12, 75] on div at bounding box center [14, 70] width 21 height 19
click at [15, 37] on icon at bounding box center [15, 37] width 9 height 9
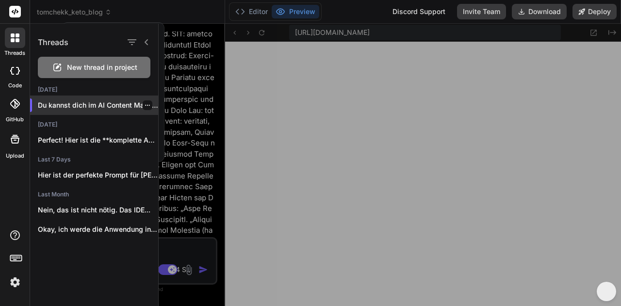
click at [84, 101] on p "Du kannst dich im AI Content Management ..." at bounding box center [98, 105] width 120 height 10
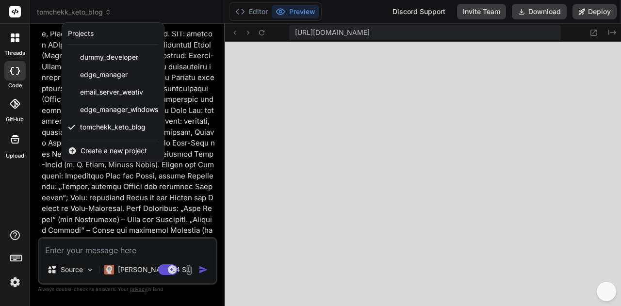
click at [91, 271] on div at bounding box center [310, 153] width 621 height 306
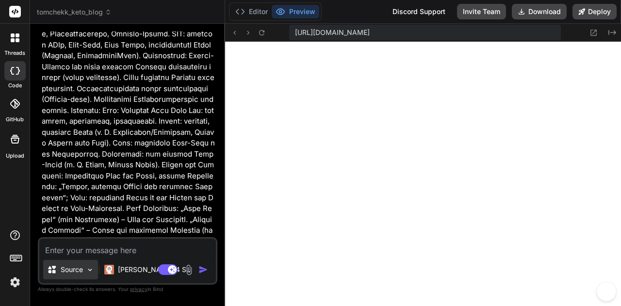
click at [88, 271] on img at bounding box center [90, 270] width 8 height 8
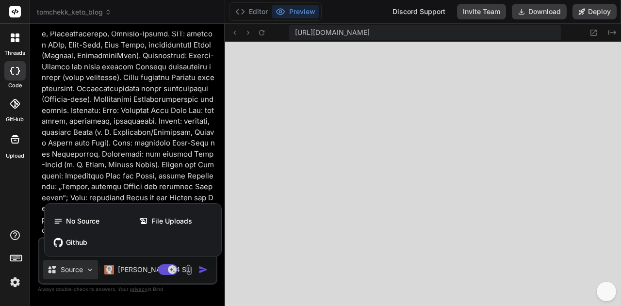
click at [424, 11] on div at bounding box center [310, 153] width 621 height 306
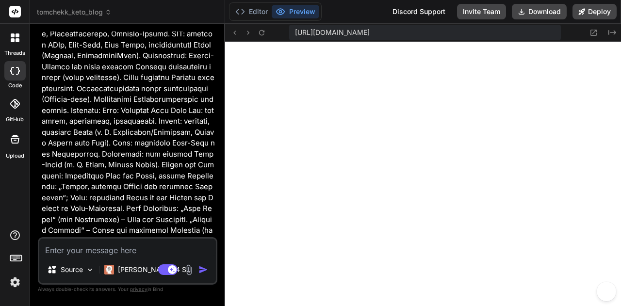
click at [424, 11] on div "Discord Support" at bounding box center [419, 12] width 65 height 16
click at [10, 287] on img at bounding box center [15, 282] width 17 height 17
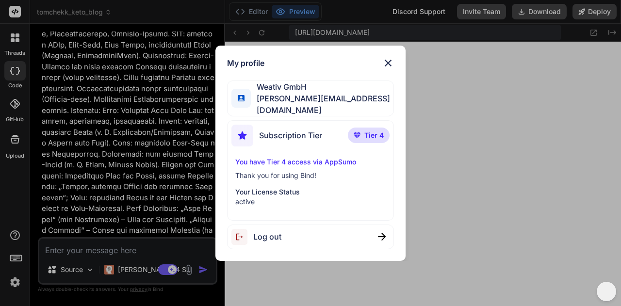
click at [391, 66] on img at bounding box center [388, 63] width 12 height 12
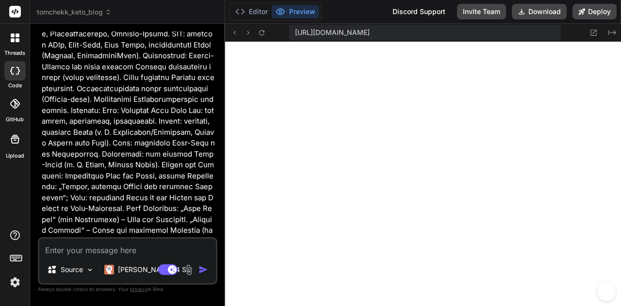
click at [594, 20] on div "Editor Preview Discord Support Invite Team Download Deploy" at bounding box center [423, 12] width 396 height 24
click at [595, 15] on button "Deploy" at bounding box center [595, 12] width 44 height 16
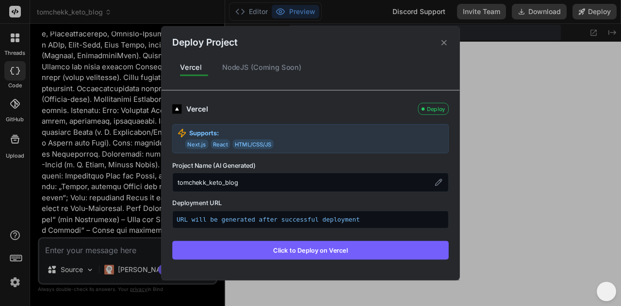
click at [268, 69] on div "NodeJS (Coming Soon)" at bounding box center [262, 67] width 95 height 20
click at [244, 68] on div "NodeJS (Coming Soon)" at bounding box center [262, 67] width 95 height 20
click at [282, 249] on button "Click to Deploy on Vercel" at bounding box center [310, 250] width 277 height 18
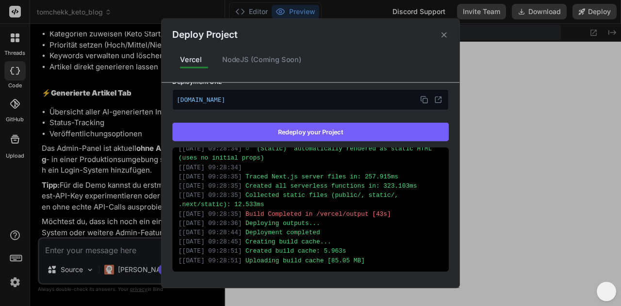
scroll to position [1433, 0]
click at [418, 102] on button at bounding box center [424, 99] width 13 height 13
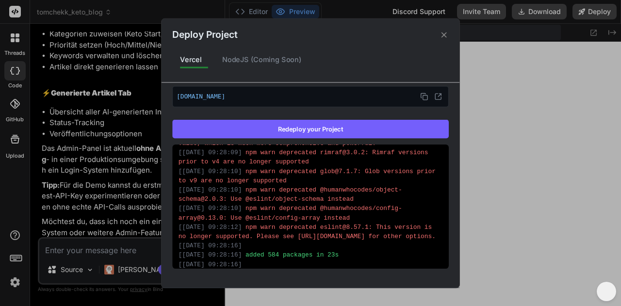
scroll to position [0, 0]
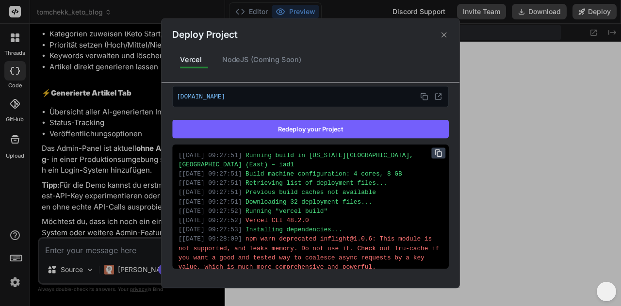
click at [435, 154] on icon at bounding box center [439, 153] width 8 height 8
click at [447, 35] on icon at bounding box center [444, 34] width 9 height 9
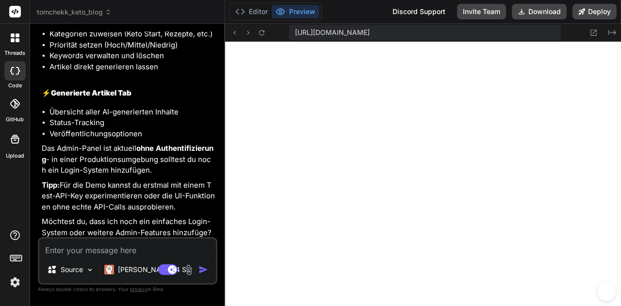
scroll to position [4037, 0]
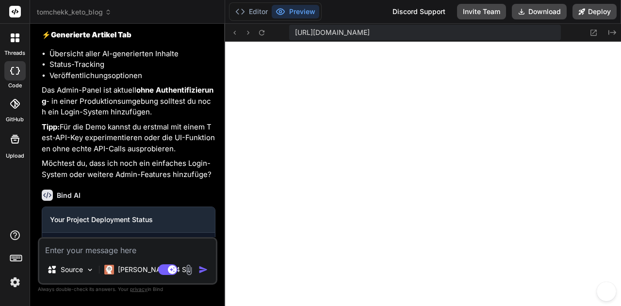
click at [132, 291] on link "Open your application" at bounding box center [99, 299] width 98 height 17
click at [60, 248] on textarea at bounding box center [127, 247] width 177 height 17
paste textarea "Loremip dolor si Ametconsec, A.E., SED (Doei) – tem6 Incid utlabor etdoloremagn…"
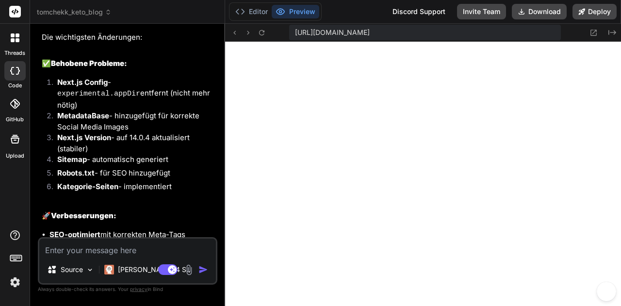
scroll to position [5912, 0]
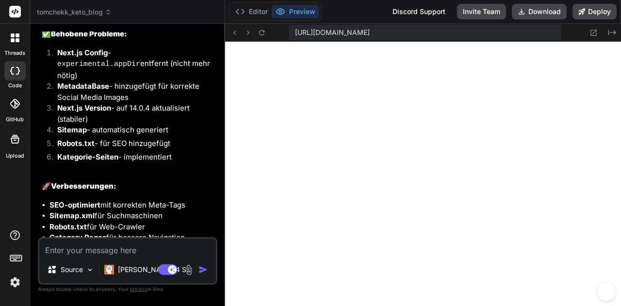
click at [590, 19] on div "Editor Preview Discord Support Invite Team Download Deploy" at bounding box center [423, 12] width 396 height 24
click at [591, 18] on button "Deploy" at bounding box center [595, 12] width 44 height 16
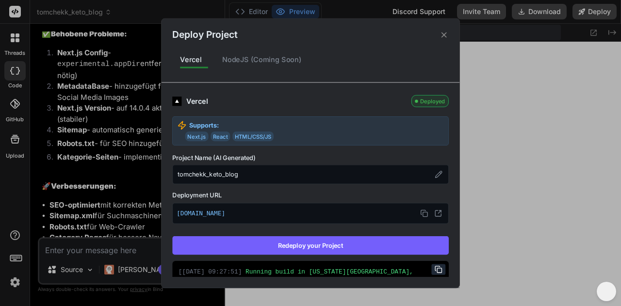
click at [369, 240] on button "Redeploy your Project" at bounding box center [310, 245] width 277 height 18
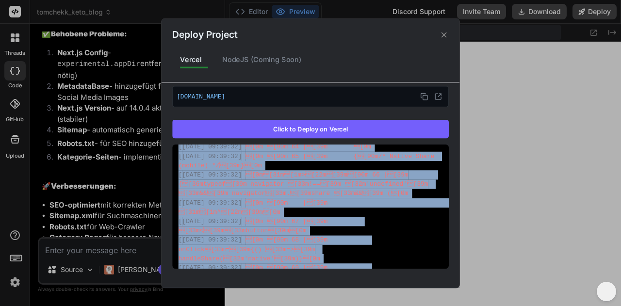
scroll to position [431, 0]
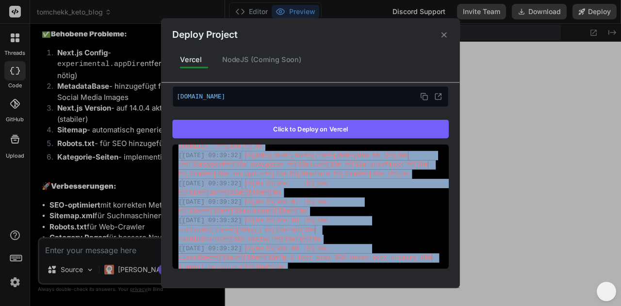
drag, startPoint x: 179, startPoint y: 173, endPoint x: 414, endPoint y: 267, distance: 253.8
click at [427, 286] on div "Deploy Project Vercel NodeJS (Coming Soon) Vercel Failed Supports: Next.js Reac…" at bounding box center [311, 152] width 298 height 269
copy div "[ [DATE] 09:39:32 ] Failed to compile. [ [DATE] 09:39:32 ] [ [DATE] 09:39:32 ] …"
click at [103, 252] on div "Deploy Project Vercel NodeJS (Coming Soon) Vercel Failed Supports: Next.js Reac…" at bounding box center [310, 153] width 621 height 306
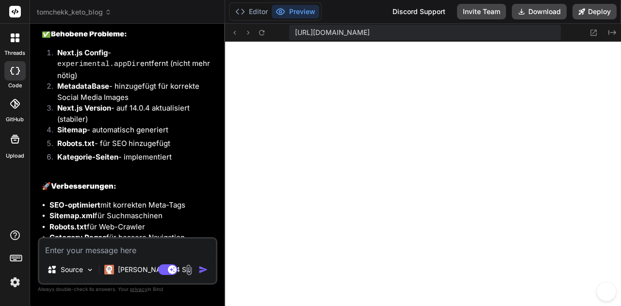
click at [103, 252] on textarea at bounding box center [127, 247] width 177 height 17
paste textarea "[[DATE] 09:39:32] Failed to compile. [[DATE] 09:39:32] [[DATE] 09:39:32] ./comp…"
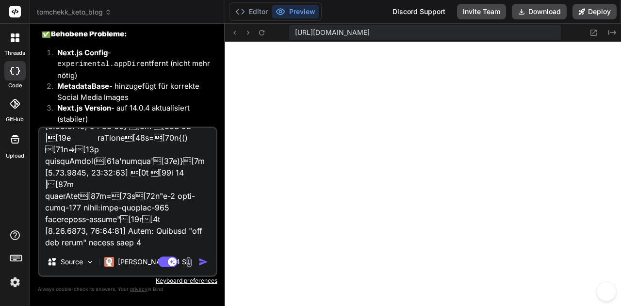
click at [206, 263] on img "button" at bounding box center [204, 262] width 10 height 10
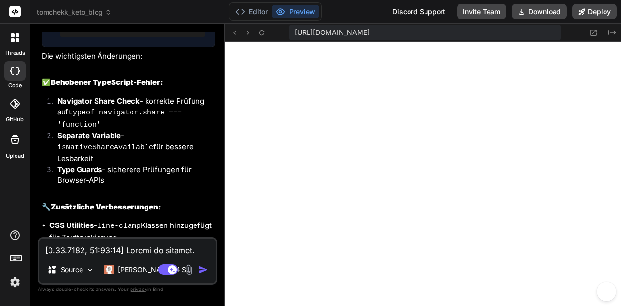
scroll to position [6725, 0]
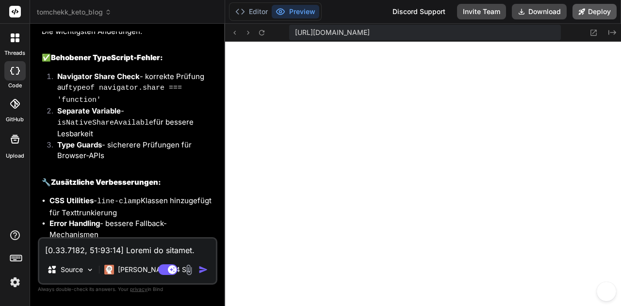
click at [577, 16] on button "Deploy" at bounding box center [595, 12] width 44 height 16
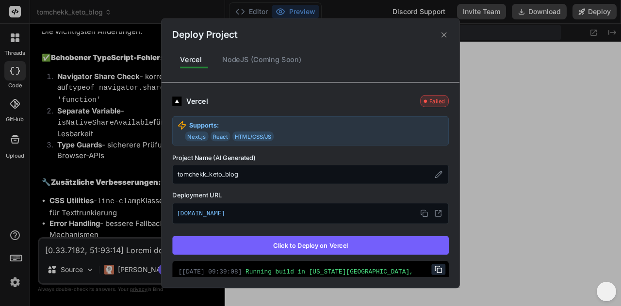
click at [298, 241] on button "Click to Deploy on Vercel" at bounding box center [310, 245] width 277 height 18
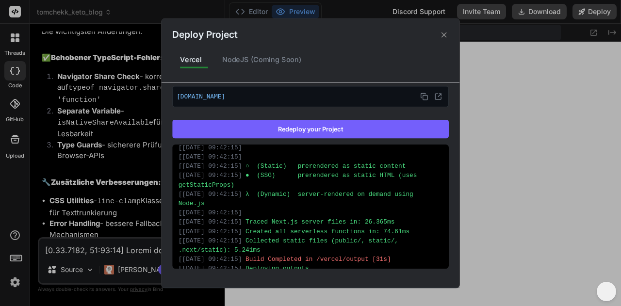
scroll to position [757, 0]
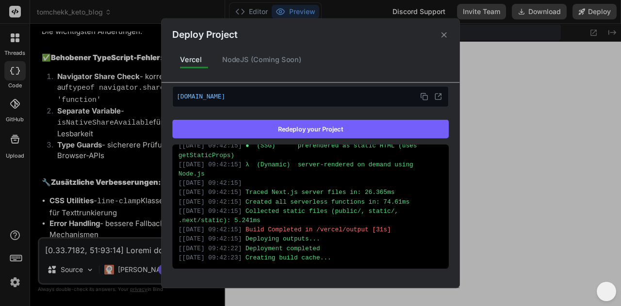
click at [441, 36] on icon at bounding box center [444, 34] width 9 height 9
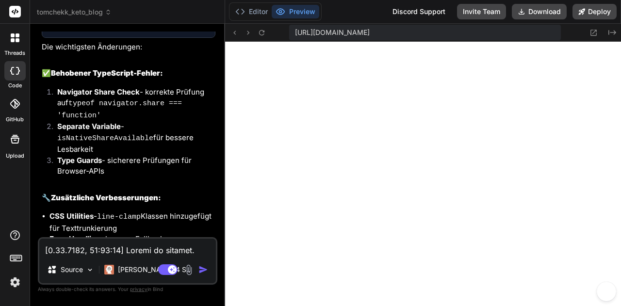
scroll to position [6756, 0]
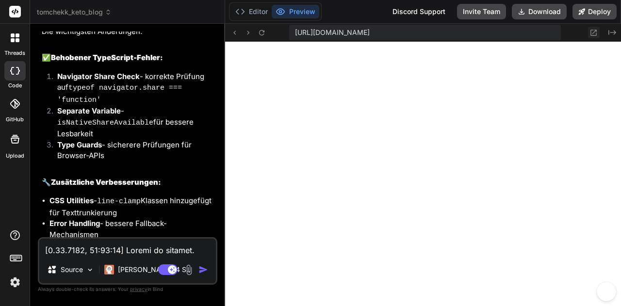
click at [595, 34] on icon at bounding box center [594, 33] width 8 height 8
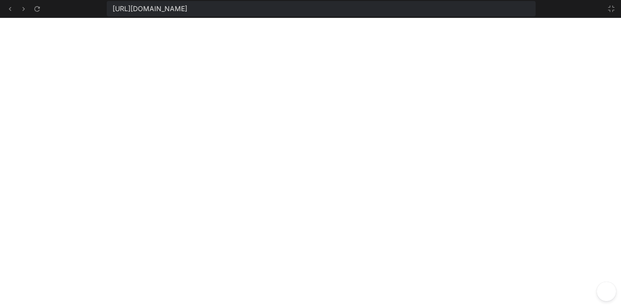
click at [612, 9] on icon at bounding box center [612, 9] width 8 height 8
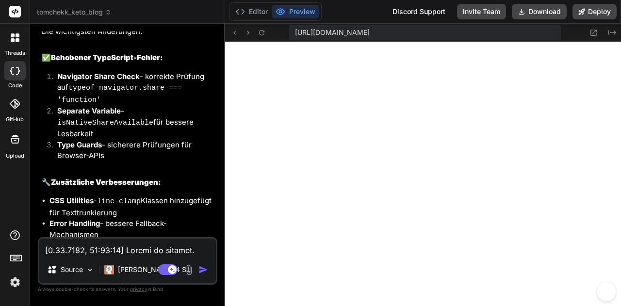
click at [65, 10] on span "tomchekk_keto_blog" at bounding box center [74, 12] width 75 height 10
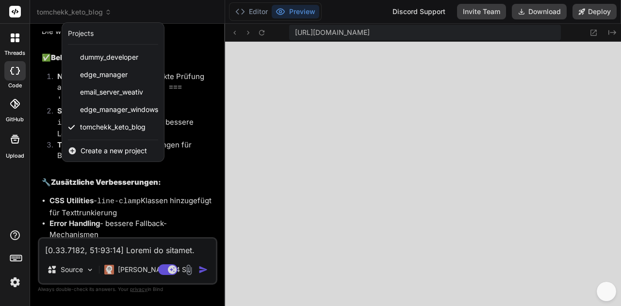
click at [74, 149] on icon at bounding box center [72, 151] width 7 height 7
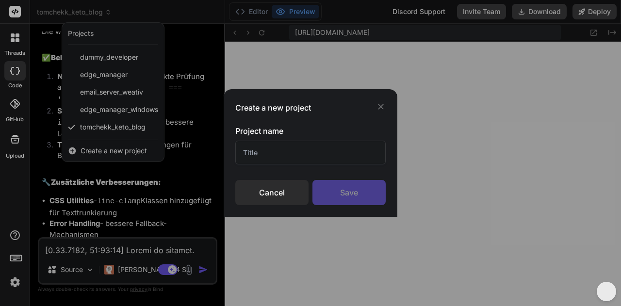
click at [267, 155] on input "text" at bounding box center [310, 153] width 150 height 24
click at [284, 156] on input "Weativ Site" at bounding box center [310, 153] width 150 height 24
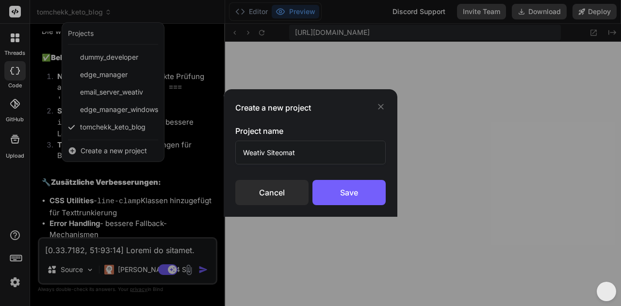
drag, startPoint x: 297, startPoint y: 153, endPoint x: 266, endPoint y: 153, distance: 30.6
click at [266, 153] on input "Weativ Siteomat" at bounding box center [310, 153] width 150 height 24
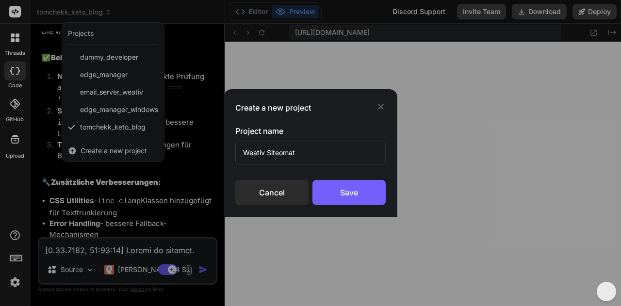
click at [299, 152] on input "Weativ Siteomat" at bounding box center [310, 153] width 150 height 24
click at [334, 190] on div "Save" at bounding box center [349, 192] width 73 height 25
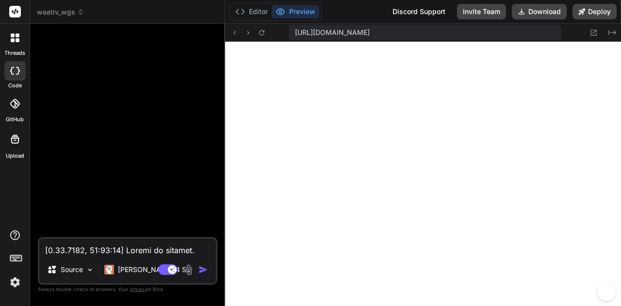
scroll to position [5898, 0]
click at [90, 252] on textarea at bounding box center [127, 247] width 177 height 17
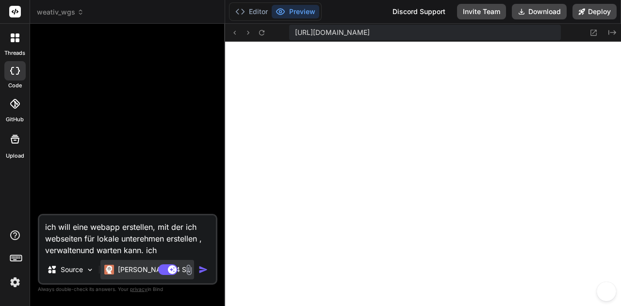
scroll to position [7148, 0]
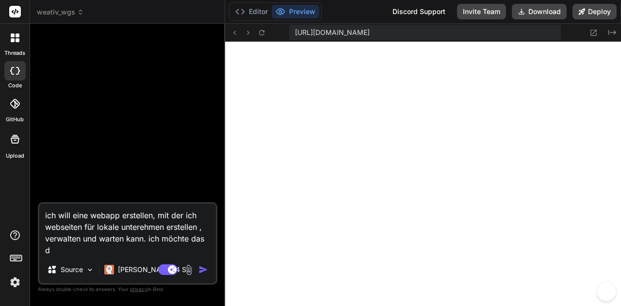
click at [121, 215] on textarea "ich will eine webapp erstellen, mit der ich webseiten für lokale unterehmen ers…" at bounding box center [127, 230] width 177 height 52
click at [121, 247] on textarea "ich will eine webapp "Weativ WGS" erstellen, mit der ich webseiten für lokale u…" at bounding box center [127, 230] width 177 height 52
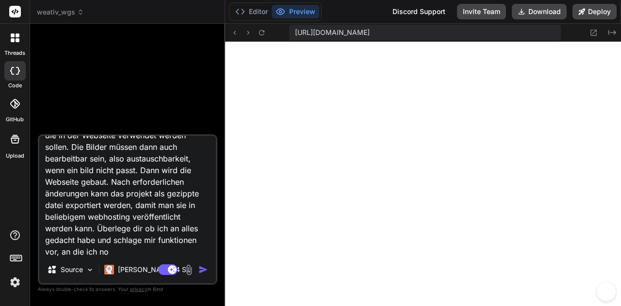
scroll to position [164, 0]
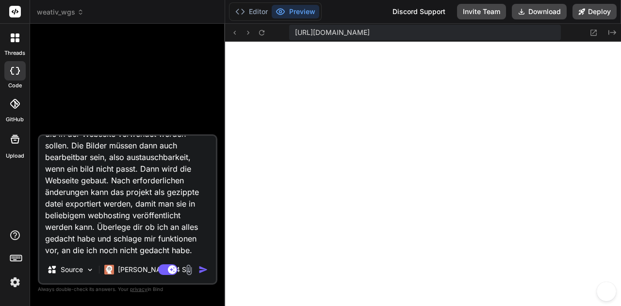
click at [157, 168] on textarea "ich will eine webapp "Weativ WGS" erstellen, mit der ich webseiten für lokale u…" at bounding box center [127, 196] width 177 height 120
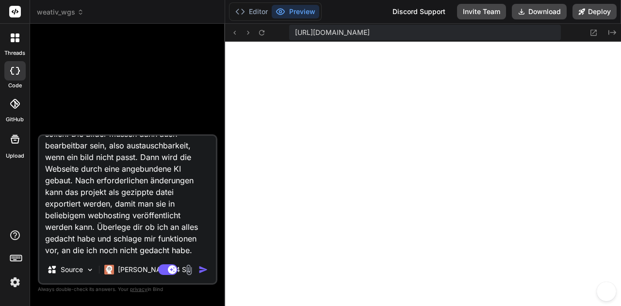
scroll to position [177, 0]
click at [201, 271] on img "button" at bounding box center [204, 270] width 10 height 10
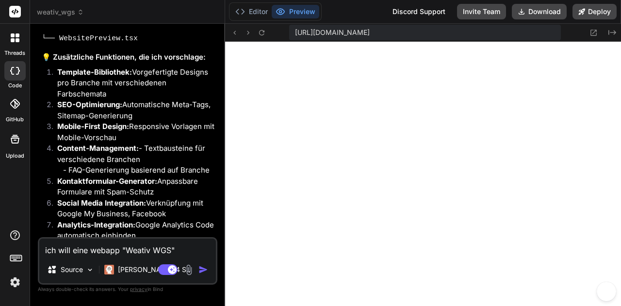
scroll to position [622, 0]
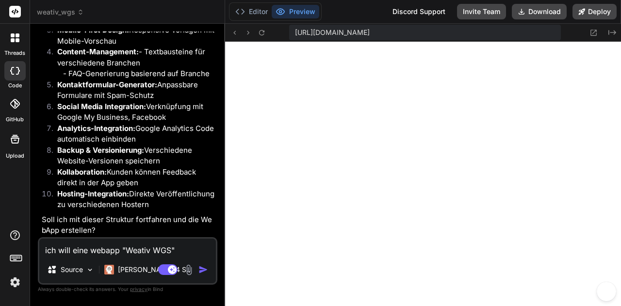
click at [53, 251] on textarea "ich will eine webapp "Weativ WGS" erstellen, mit der ich webseiten für lokale u…" at bounding box center [127, 247] width 177 height 17
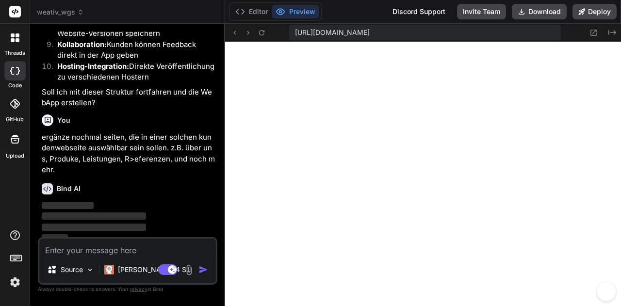
scroll to position [755, 0]
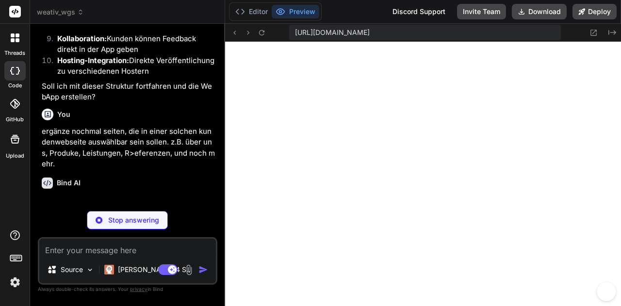
click at [253, 20] on div "Editor Preview" at bounding box center [275, 11] width 93 height 18
click at [252, 16] on button "Editor" at bounding box center [252, 12] width 40 height 14
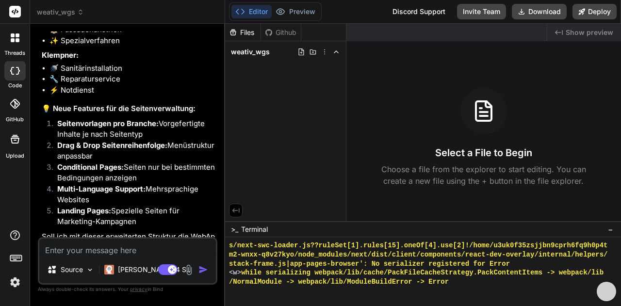
scroll to position [1743, 0]
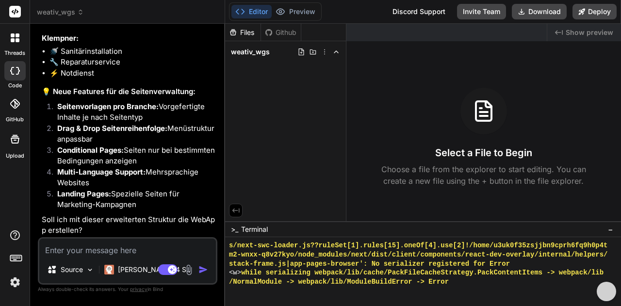
click at [83, 252] on textarea at bounding box center [127, 247] width 177 height 17
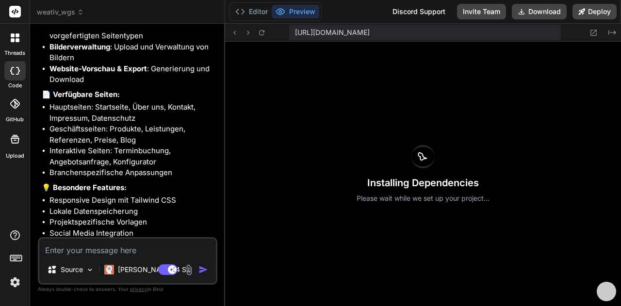
scroll to position [2515, 0]
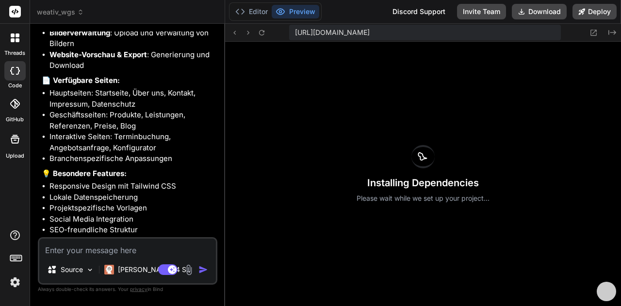
drag, startPoint x: 116, startPoint y: 208, endPoint x: 169, endPoint y: 211, distance: 53.0
click at [169, 240] on p "Die App läuft jetzt auf localhost:3000. Sie können sofort mit der Erstellung Ih…" at bounding box center [129, 256] width 174 height 33
copy p "localhost:3000"
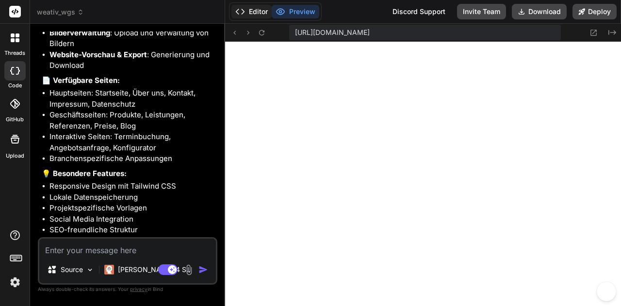
click at [257, 15] on button "Editor" at bounding box center [252, 12] width 40 height 14
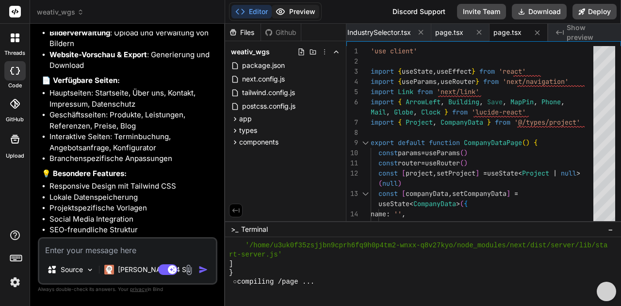
click at [303, 14] on button "Preview" at bounding box center [296, 12] width 48 height 14
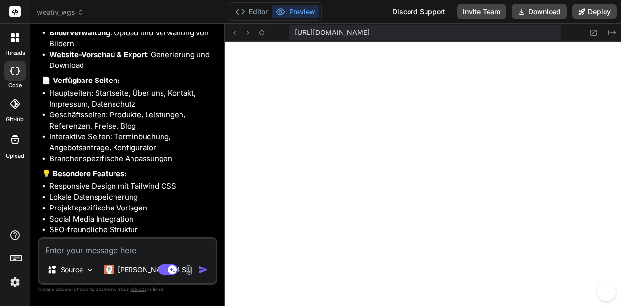
click at [79, 255] on textarea at bounding box center [127, 247] width 177 height 17
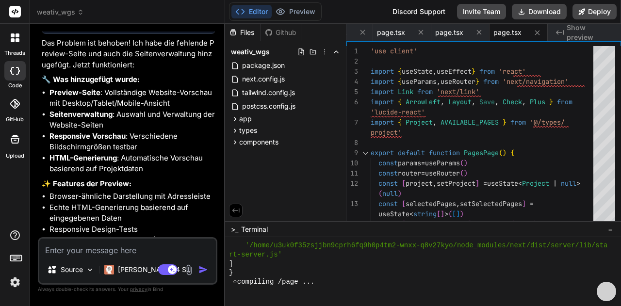
scroll to position [2985, 0]
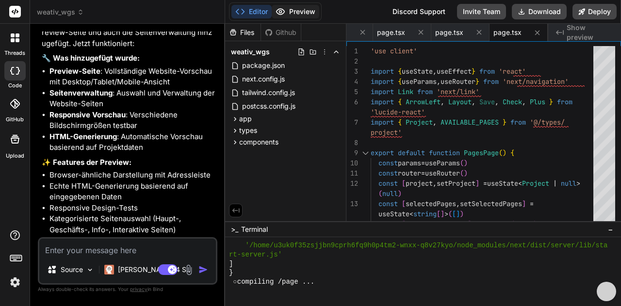
click at [286, 11] on button "Preview" at bounding box center [296, 12] width 48 height 14
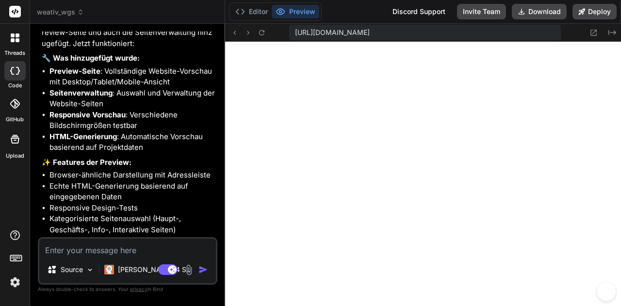
click at [289, 11] on button "Preview" at bounding box center [296, 12] width 48 height 14
click at [263, 11] on button "Editor" at bounding box center [252, 12] width 40 height 14
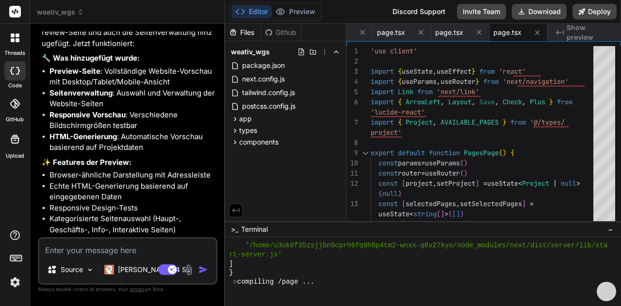
click at [93, 249] on textarea at bounding box center [127, 247] width 177 height 17
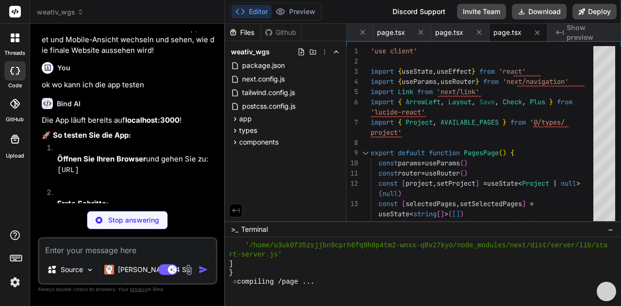
scroll to position [3280, 0]
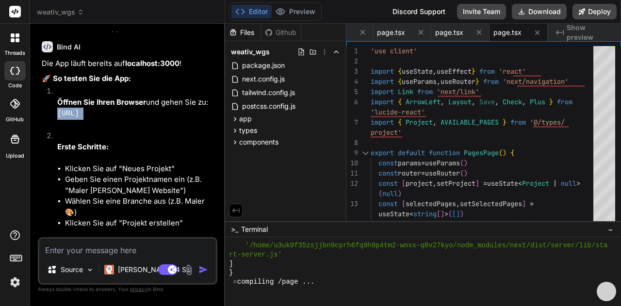
drag, startPoint x: 56, startPoint y: 56, endPoint x: 134, endPoint y: 64, distance: 78.6
click at [134, 86] on li "Öffnen Sie Ihren Browser und gehen Sie zu: [URL]" at bounding box center [133, 108] width 166 height 45
copy code "[URL]"
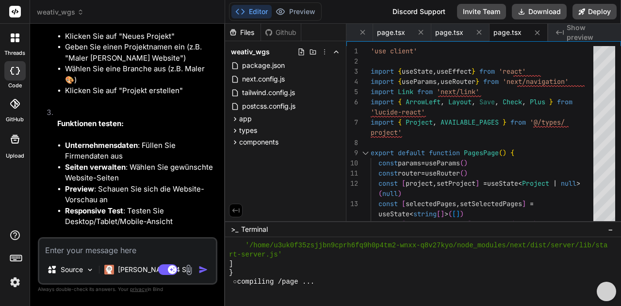
scroll to position [3489, 0]
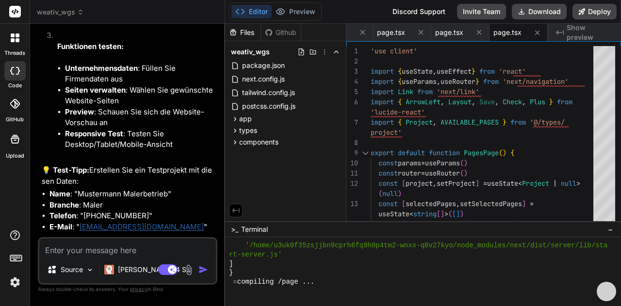
click at [191, 270] on img at bounding box center [188, 270] width 11 height 11
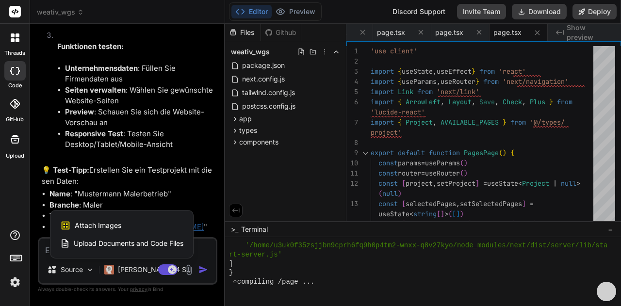
click at [122, 222] on div "Attach Images Image attachments are only supported in Claude and Gemini models." at bounding box center [121, 225] width 123 height 18
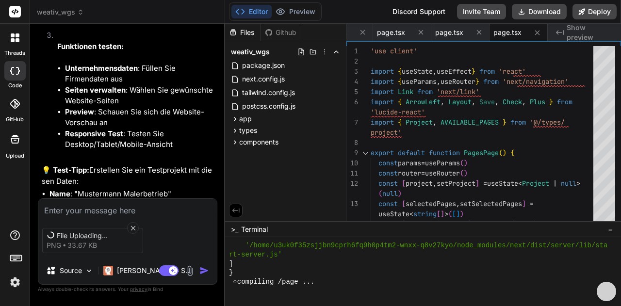
click at [61, 207] on textarea at bounding box center [127, 207] width 179 height 17
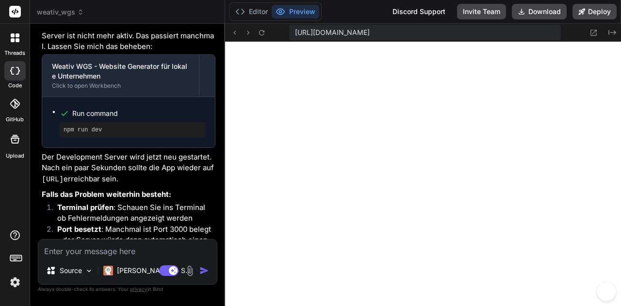
scroll to position [3863, 0]
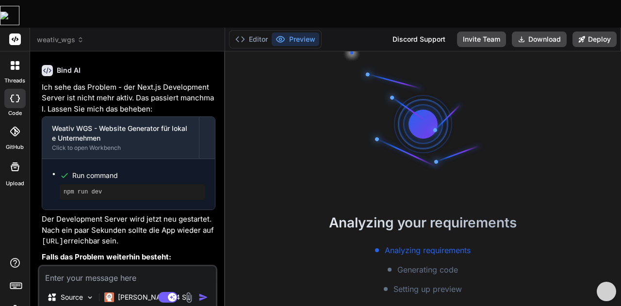
scroll to position [2994, 0]
click at [259, 33] on button "Editor" at bounding box center [252, 40] width 40 height 14
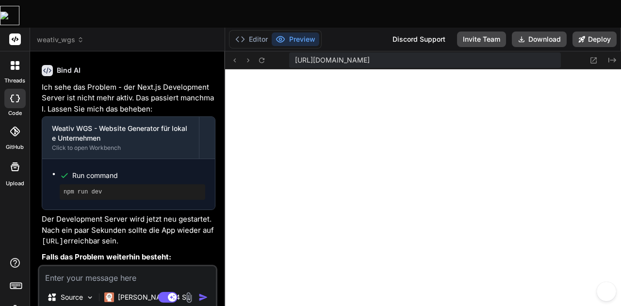
scroll to position [571, 0]
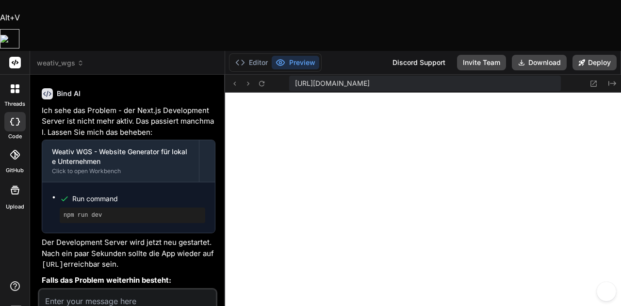
drag, startPoint x: 125, startPoint y: 153, endPoint x: 42, endPoint y: 154, distance: 83.5
click at [42, 261] on code "[URL]" at bounding box center [53, 265] width 22 height 8
copy code "[URL]"
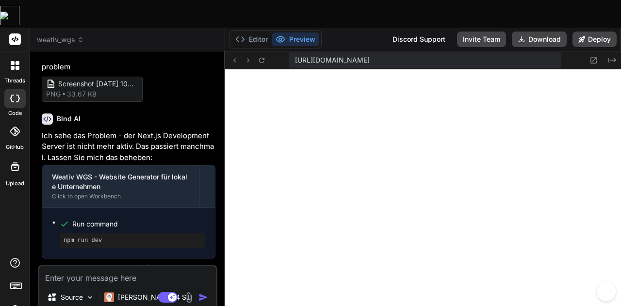
scroll to position [2940, 0]
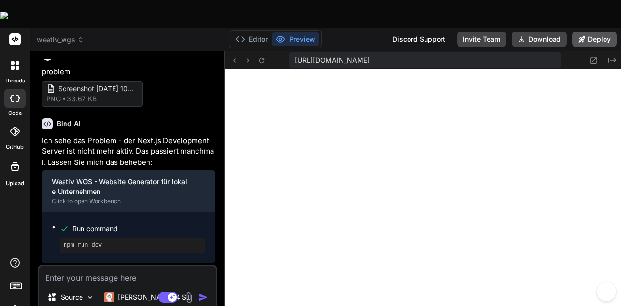
click at [601, 32] on button "Deploy" at bounding box center [595, 40] width 44 height 16
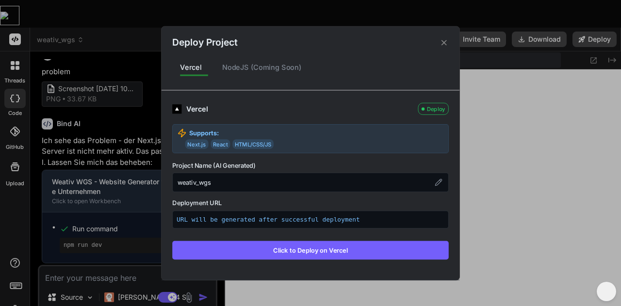
click at [283, 250] on button "Click to Deploy on Vercel" at bounding box center [310, 250] width 277 height 18
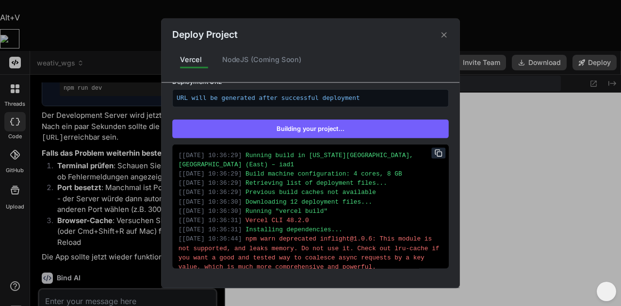
scroll to position [97, 0]
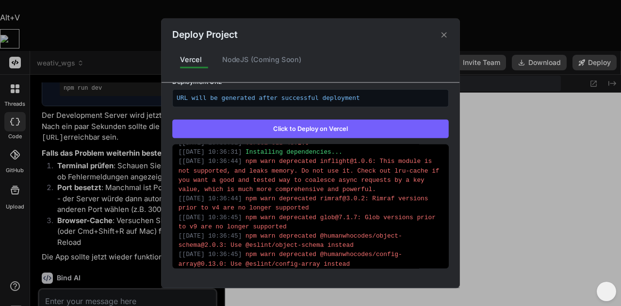
type textarea "x"
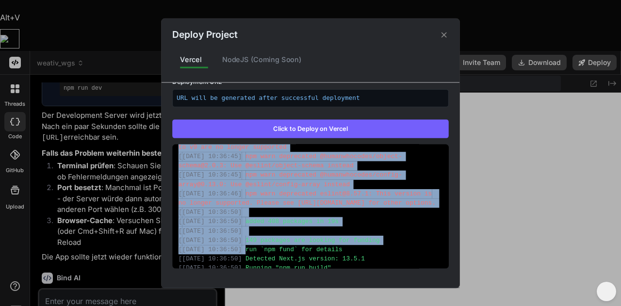
scroll to position [198, 0]
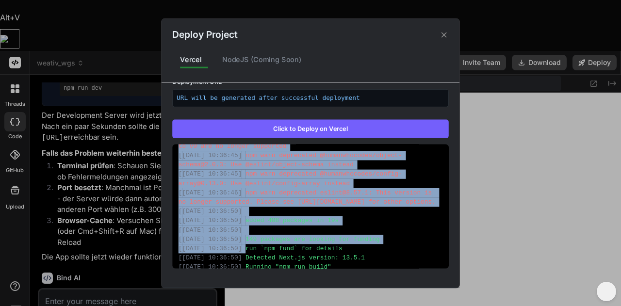
drag, startPoint x: 180, startPoint y: 220, endPoint x: 313, endPoint y: 214, distance: 133.1
click at [313, 214] on div "[ 6.10.2025, 10:36:29 ] Running build in Washington, D.C., USA (East) – iad1 [ …" at bounding box center [310, 206] width 277 height 124
copy div "[ 6.10.2025, 10:36:31 ] Vercel CLI 48.2.0 [ 6.10.2025, 10:36:31 ] Installing de…"
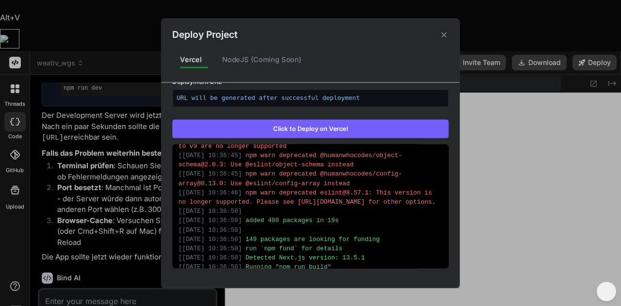
click at [63, 248] on div "Deploy Project Vercel NodeJS (Coming Soon) Vercel Failed Supports: Next.js Reac…" at bounding box center [310, 153] width 621 height 306
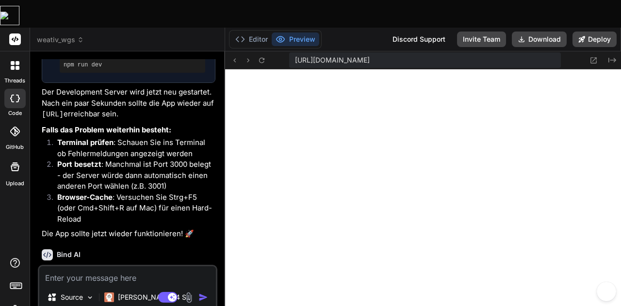
click at [63, 266] on textarea at bounding box center [127, 274] width 177 height 17
paste textarea "[6.10.2025, 10:36:31] Vercel CLI 48.2.0 [6.10.2025, 10:36:31] Installing depend…"
type textarea "[6.10.2025, 10:36:31] Vercel CLI 48.2.0 [6.10.2025, 10:36:31] Installing depend…"
type textarea "x"
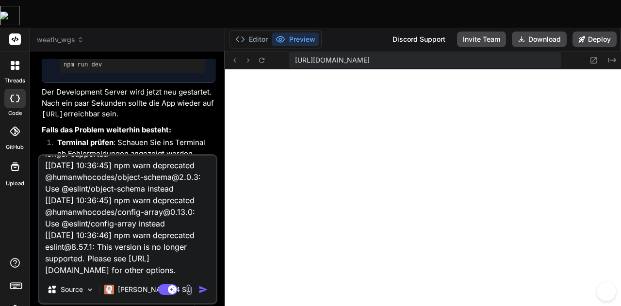
type textarea "[6.10.2025, 10:36:31] Vercel CLI 48.2.0 [6.10.2025, 10:36:31] Installing depend…"
click at [200, 285] on img "button" at bounding box center [204, 290] width 10 height 10
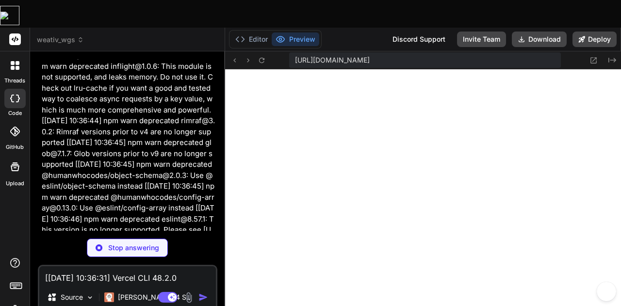
scroll to position [3456, 0]
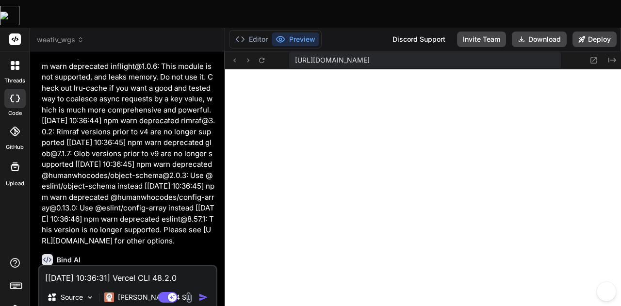
type textarea "x"
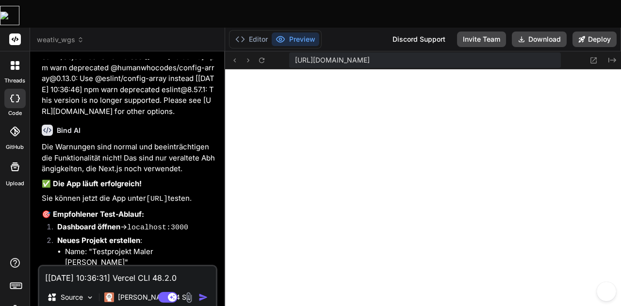
scroll to position [3553, 0]
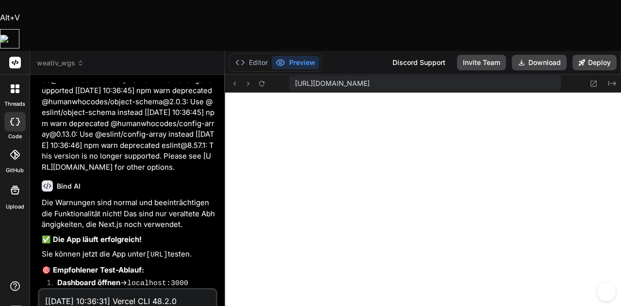
drag, startPoint x: 147, startPoint y: 154, endPoint x: 56, endPoint y: 170, distance: 92.2
click at [56, 249] on p "Sie können jetzt die App unter http://localhost:3000 testen." at bounding box center [129, 255] width 174 height 12
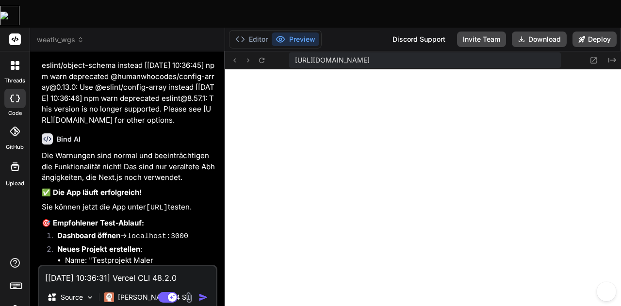
scroll to position [3513, 0]
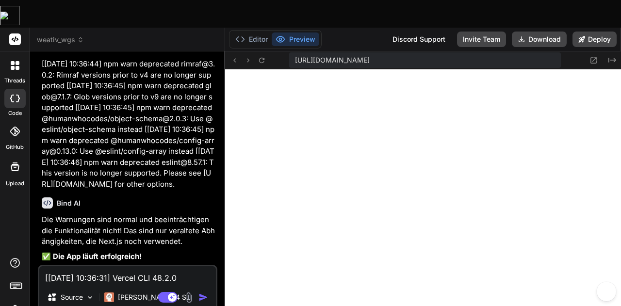
copy code "[URL]"
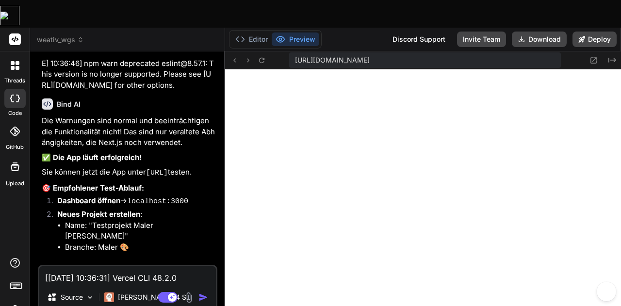
scroll to position [3611, 0]
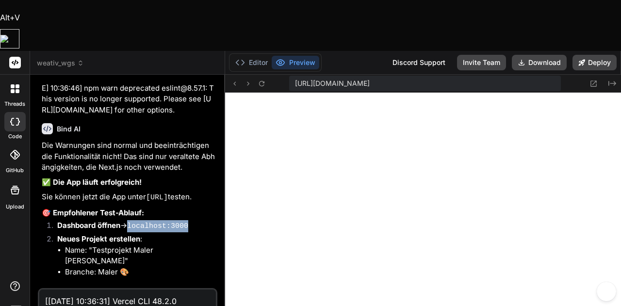
drag, startPoint x: 132, startPoint y: 135, endPoint x: 189, endPoint y: 136, distance: 57.3
click at [189, 220] on li "Dashboard öffnen → localhost:3000" at bounding box center [133, 227] width 166 height 14
copy code "localhost:3000"
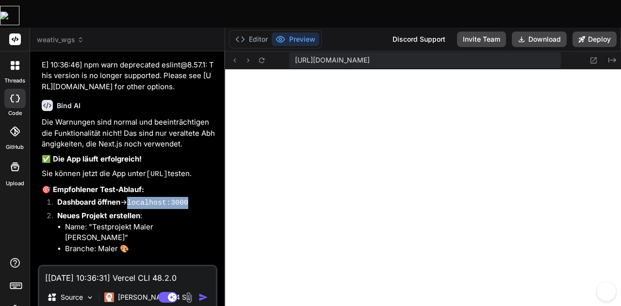
scroll to position [3756, 0]
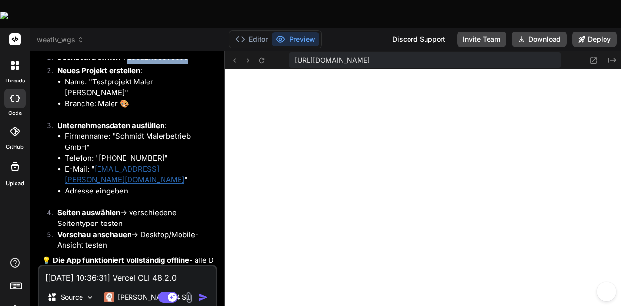
click at [69, 266] on textarea "[6.10.2025, 10:36:31] Vercel CLI 48.2.0 [6.10.2025, 10:36:31] Installing depend…" at bounding box center [127, 274] width 177 height 17
type textarea "i"
type textarea "x"
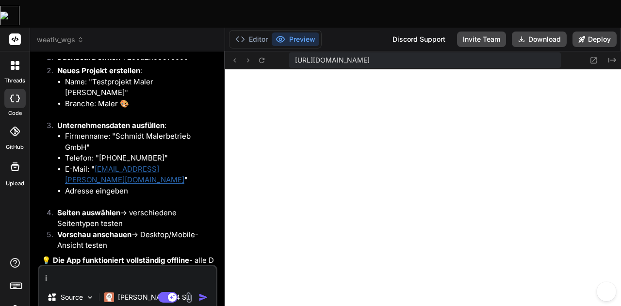
type textarea "ic"
type textarea "x"
type textarea "ich"
type textarea "x"
type textarea "ich"
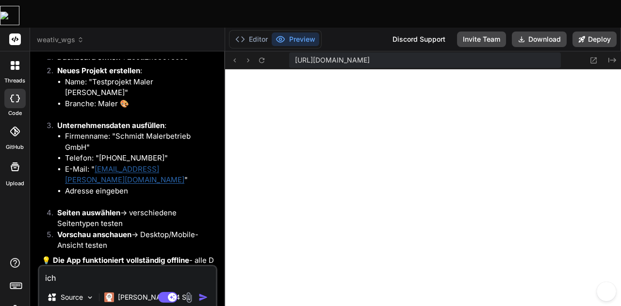
type textarea "x"
type textarea "ich h"
type textarea "x"
type textarea "ich ha"
type textarea "x"
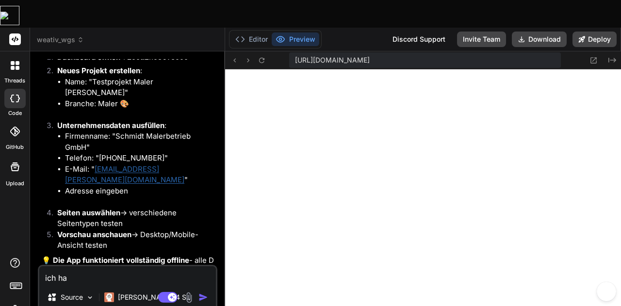
type textarea "ich hab"
type textarea "x"
type textarea "ich habe"
type textarea "x"
type textarea "ich habe"
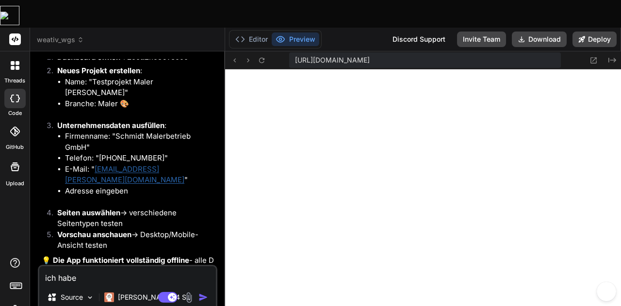
type textarea "x"
type textarea "ich habe e"
type textarea "x"
type textarea "ich habe es"
type textarea "x"
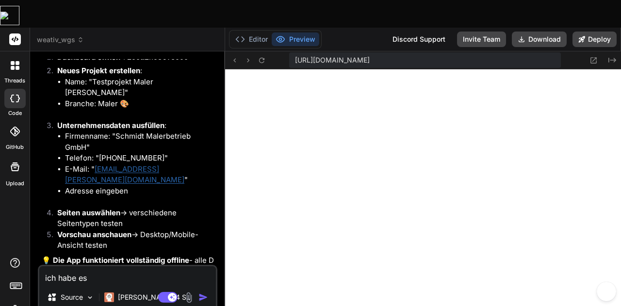
type textarea "ich habe es"
type textarea "x"
type textarea "ich habe es e"
type textarea "x"
type textarea "ich habe es er"
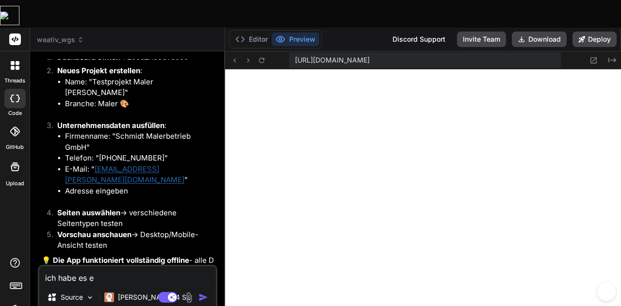
type textarea "x"
type textarea "ich habe es ern"
type textarea "x"
type textarea "ich habe es erne"
type textarea "x"
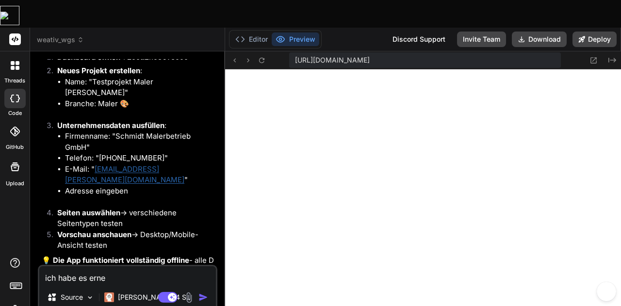
type textarea "ich habe es erneu"
type textarea "x"
type textarea "ich habe es erneut"
type textarea "x"
type textarea "ich habe es erneut"
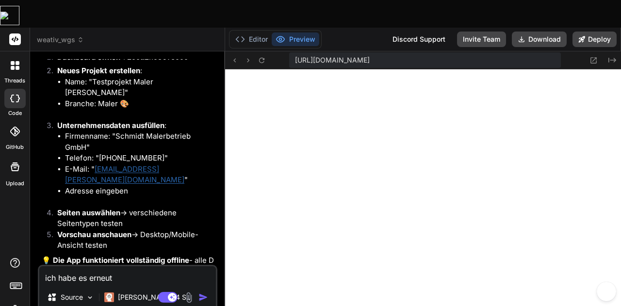
type textarea "x"
type textarea "ich habe es erneut v"
type textarea "x"
type textarea "ich habe es erneut ve"
type textarea "x"
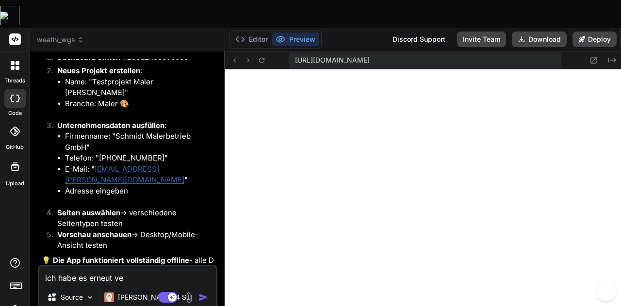
type textarea "ich habe es erneut ver"
type textarea "x"
type textarea "ich habe es erneut vers"
type textarea "x"
type textarea "ich habe es erneut versu"
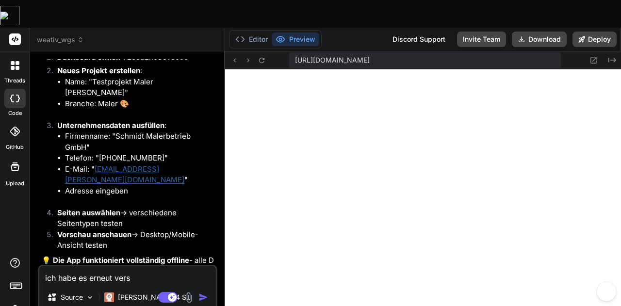
type textarea "x"
type textarea "ich habe es erneut versuc"
type textarea "x"
type textarea "ich habe es erneut versuch"
type textarea "x"
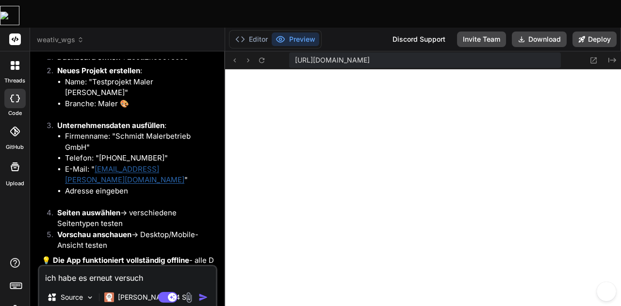
type textarea "ich habe es erneut versucht"
type textarea "x"
type textarea "ich habe es erneut versucht"
type textarea "x"
type textarea "ich habe es erneut versucht a"
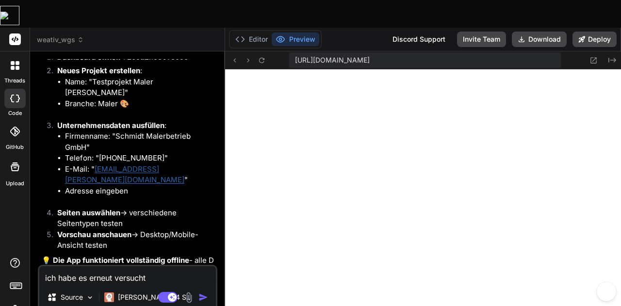
type textarea "x"
type textarea "ich habe es erneut versucht ab"
type textarea "x"
type textarea "ich habe es erneut versucht abe"
type textarea "x"
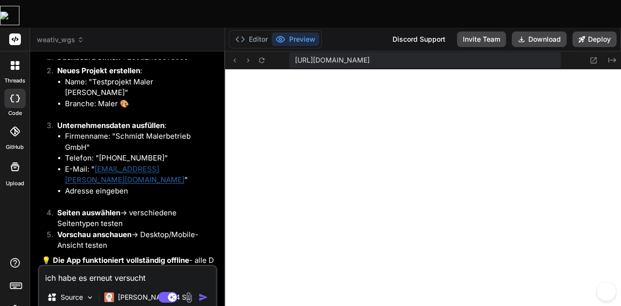
type textarea "ich habe es erneut versucht aber"
type textarea "x"
type textarea "ich habe es erneut versucht aber"
type textarea "x"
type textarea "ich habe es erneut versucht aber e"
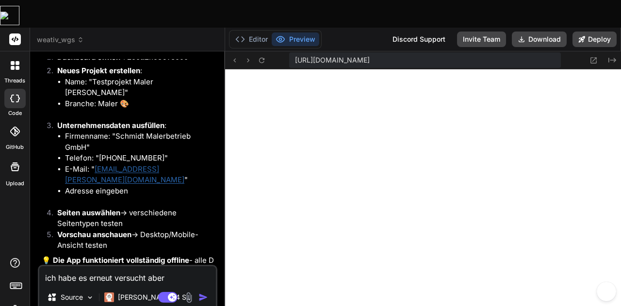
type textarea "x"
type textarea "ich habe es erneut versucht aber er"
type textarea "x"
type textarea "ich habe es erneut versucht aber erh"
type textarea "x"
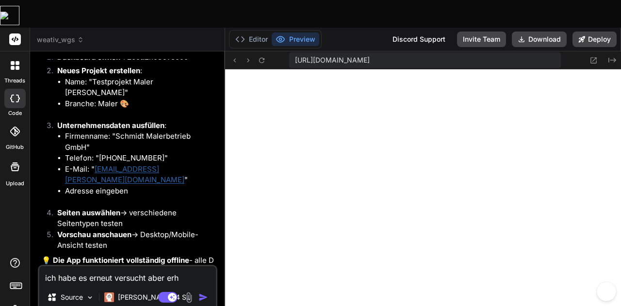
type textarea "ich habe es erneut versucht aber erha"
type textarea "x"
type textarea "ich habe es erneut versucht aber erhal"
type textarea "x"
type textarea "ich habe es erneut versucht aber erhalt"
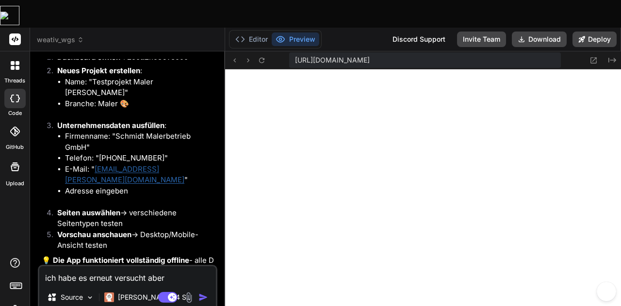
type textarea "x"
type textarea "ich habe es erneut versucht aber erhalte"
type textarea "x"
type textarea "ich habe es erneut versucht aber erhalte"
type textarea "x"
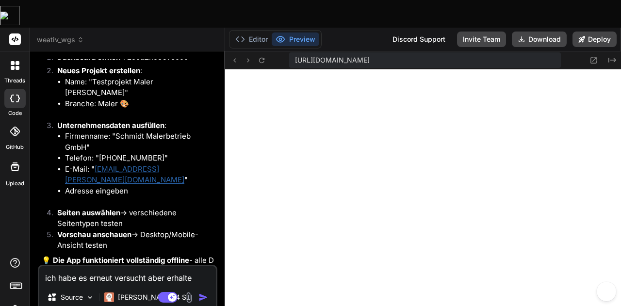
type textarea "ich habe es erneut versucht aber erhalte d"
type textarea "x"
type textarea "ich habe es erneut versucht aber erhalte di"
type textarea "x"
type textarea "ich habe es erneut versucht aber erhalte die"
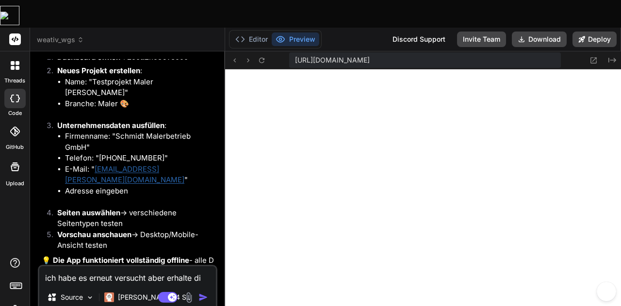
type textarea "x"
type textarea "ich habe es erneut versucht aber erhalte die"
type textarea "x"
type textarea "ich habe es erneut versucht aber erhalte die g"
type textarea "x"
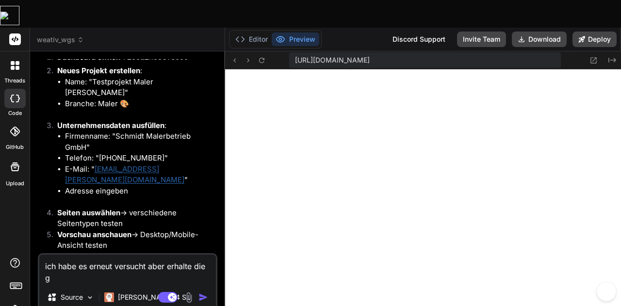
type textarea "ich habe es erneut versucht aber erhalte die gl"
type textarea "x"
type textarea "ich habe es erneut versucht aber erhalte die gle"
type textarea "x"
type textarea "ich habe es erneut versucht aber erhalte die glei"
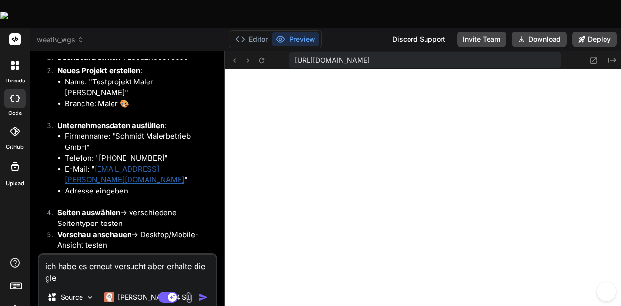
type textarea "x"
type textarea "ich habe es erneut versucht aber erhalte die gleic"
type textarea "x"
type textarea "ich habe es erneut versucht aber erhalte die gleich"
type textarea "x"
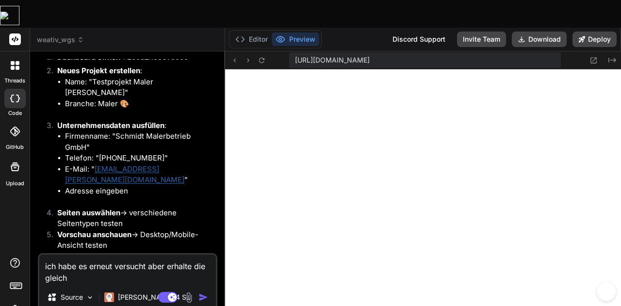
type textarea "ich habe es erneut versucht aber erhalte die gleiche"
type textarea "x"
type textarea "ich habe es erneut versucht aber erhalte die gleiche"
type textarea "x"
type textarea "ich habe es erneut versucht aber erhalte die gleiche f"
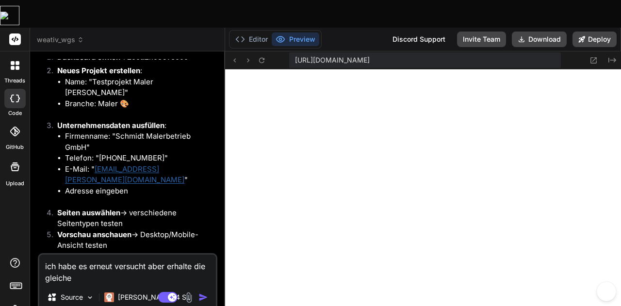
type textarea "x"
type textarea "ich habe es erneut versucht aber erhalte die gleiche fe"
type textarea "x"
type textarea "ich habe es erneut versucht aber erhalte die gleiche feh"
type textarea "x"
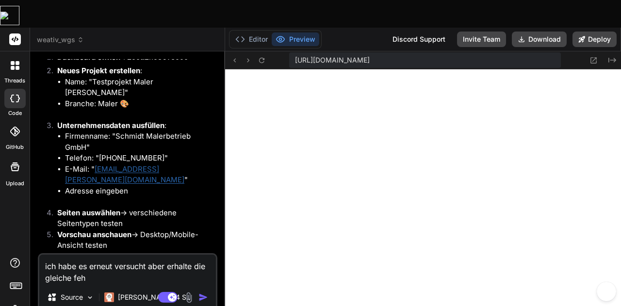
type textarea "ich habe es erneut versucht aber erhalte die gleiche fehl"
type textarea "x"
type textarea "ich habe es erneut versucht aber erhalte die gleiche fehle"
type textarea "x"
type textarea "ich habe es erneut versucht aber erhalte die gleiche fehler"
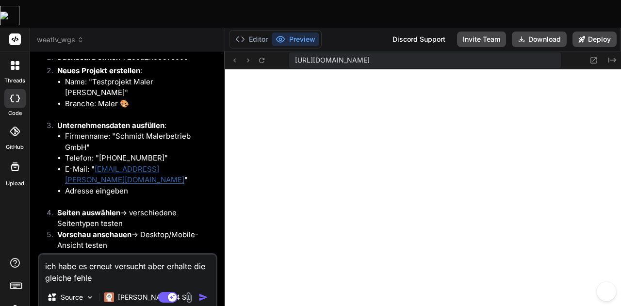
type textarea "x"
type textarea "ich habe es erneut versucht aber erhalte die gleiche fehlerm"
type textarea "x"
type textarea "ich habe es erneut versucht aber erhalte die gleiche fehlerme"
type textarea "x"
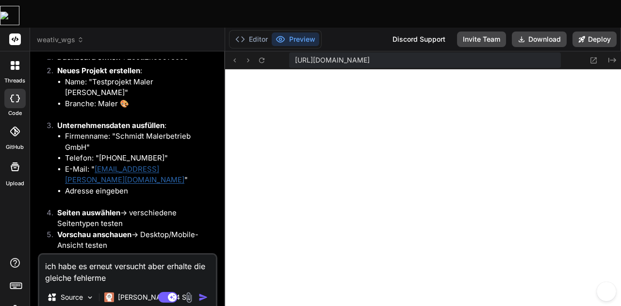
type textarea "ich habe es erneut versucht aber erhalte die gleiche fehlermel"
type textarea "x"
type textarea "ich habe es erneut versucht aber erhalte die gleiche fehlermeld"
type textarea "x"
type textarea "ich habe es erneut versucht aber erhalte die gleiche fehlermeldu"
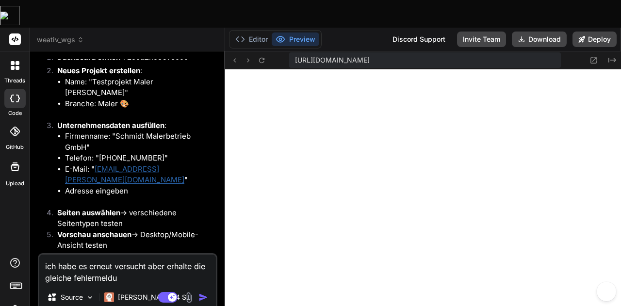
type textarea "x"
type textarea "ich habe es erneut versucht aber erhalte die gleiche fehlermeldun"
type textarea "x"
type textarea "ich habe es erneut versucht aber erhalte die gleiche fehlermeldung"
type textarea "x"
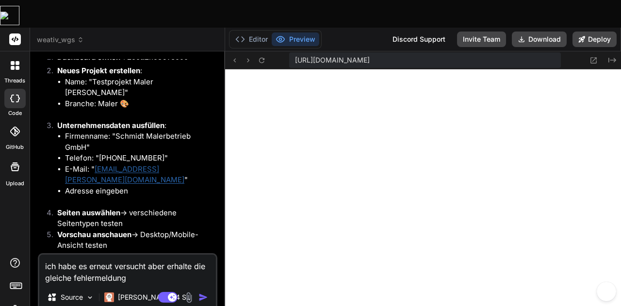
type textarea "ich habe es erneut versucht aber erhalte die gleiche fehlermeldung:"
type textarea "x"
paste textarea "Die Website ist nicht erreichbar localhost hat die Verbindung abgelehnt. Versuc…"
type textarea "ich habe es erneut versucht aber erhalte die gleiche fehlermeldung:Die Website …"
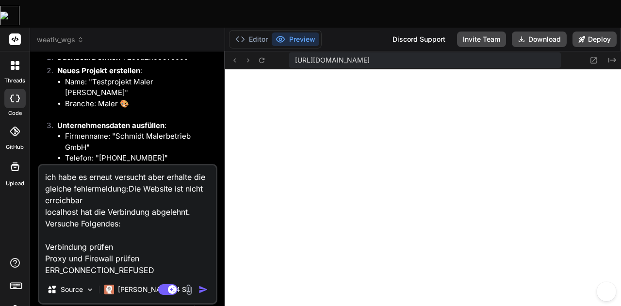
type textarea "x"
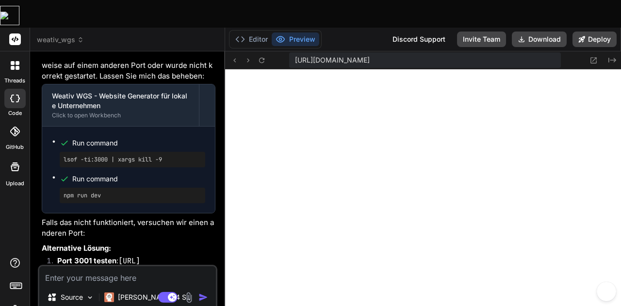
scroll to position [4095, 0]
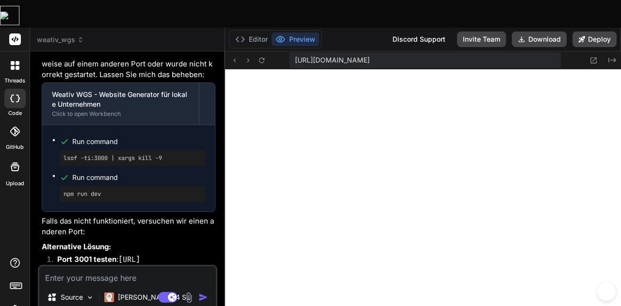
type textarea "x"
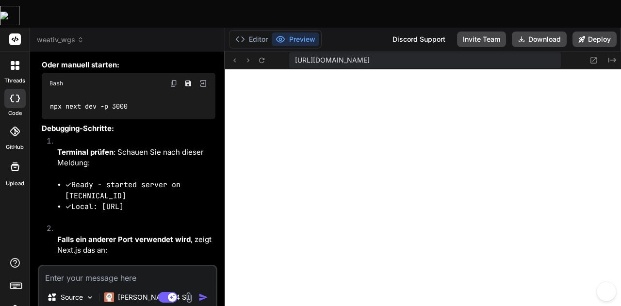
scroll to position [4386, 0]
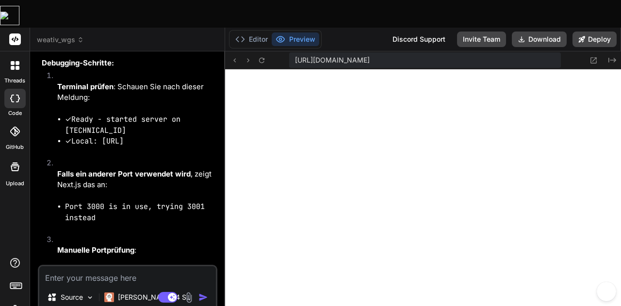
click at [260, 30] on div "Editor Preview" at bounding box center [275, 39] width 93 height 18
click at [257, 33] on button "Editor" at bounding box center [252, 40] width 40 height 14
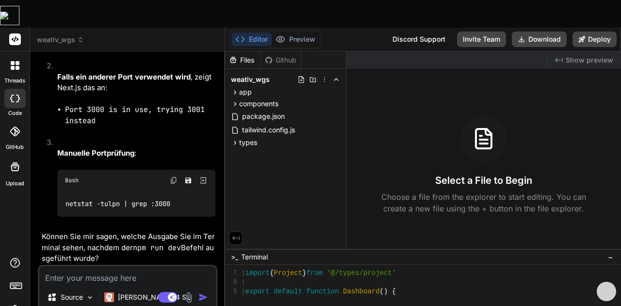
scroll to position [4483, 0]
click at [173, 184] on img at bounding box center [174, 181] width 8 height 8
